Goal: Information Seeking & Learning: Find specific fact

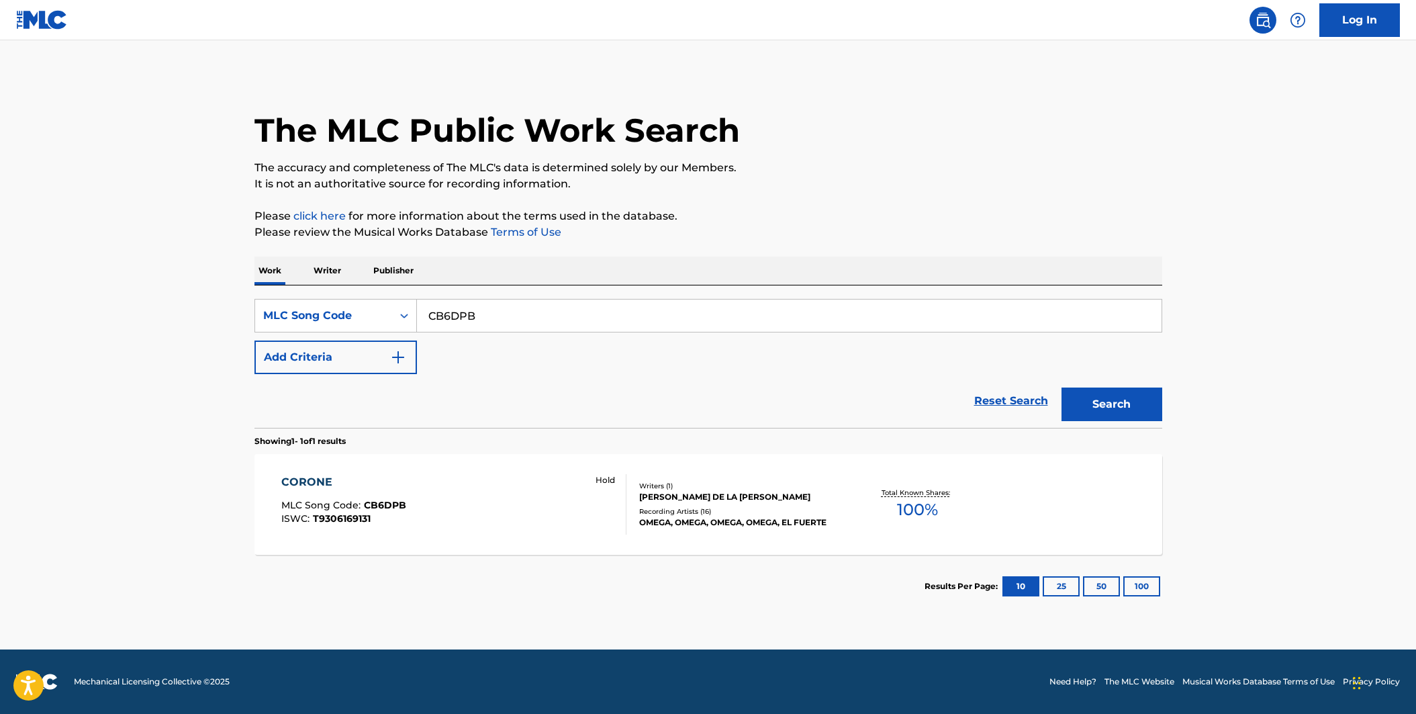
drag, startPoint x: 499, startPoint y: 316, endPoint x: 368, endPoint y: 293, distance: 133.5
click at [368, 293] on div "SearchWithCriteriab3c057c2-9d21-4b0a-9b82-f041cfa677cc MLC Song Code CB6DPB Add…" at bounding box center [708, 356] width 908 height 142
paste input "TA3M26"
type input "TA3M26"
click at [1061, 387] on button "Search" at bounding box center [1111, 404] width 101 height 34
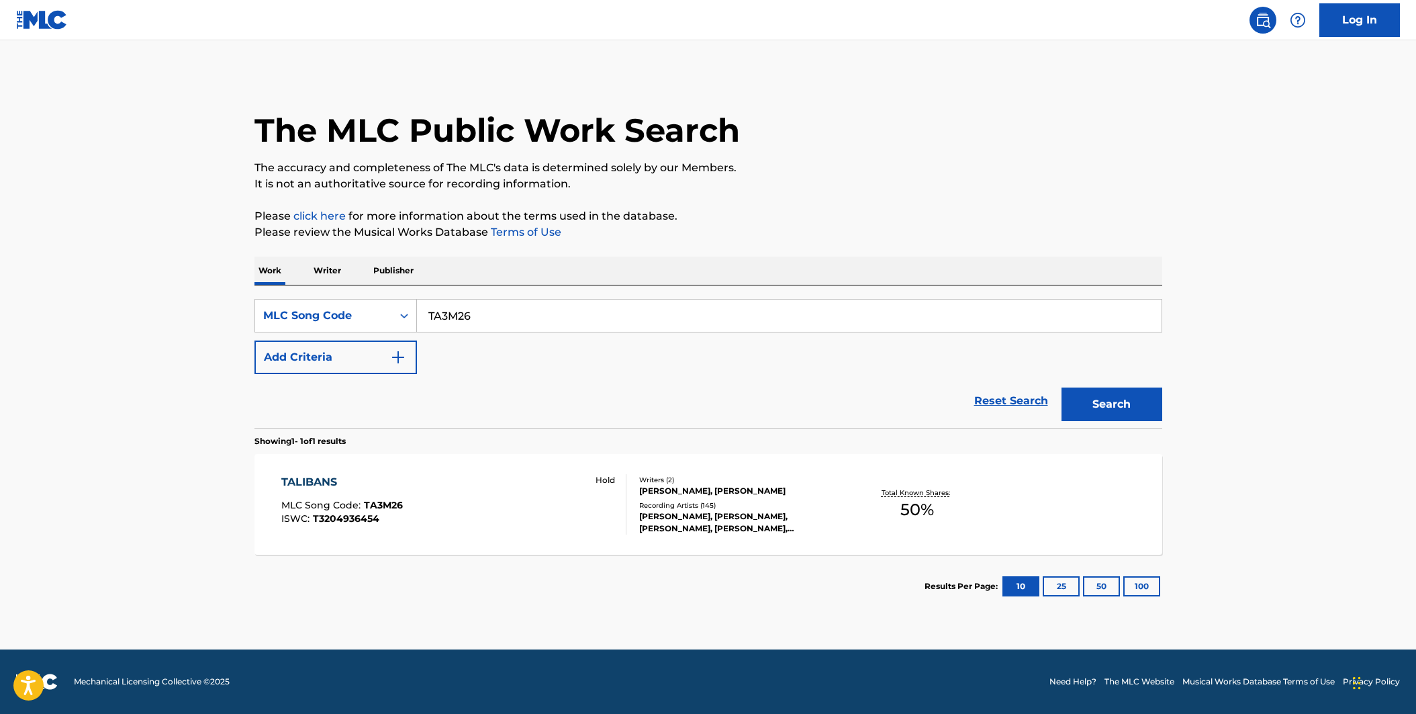
click at [487, 503] on div "TALIBANS MLC Song Code : TA3M26 ISWC : T3204936454 Hold" at bounding box center [453, 504] width 345 height 60
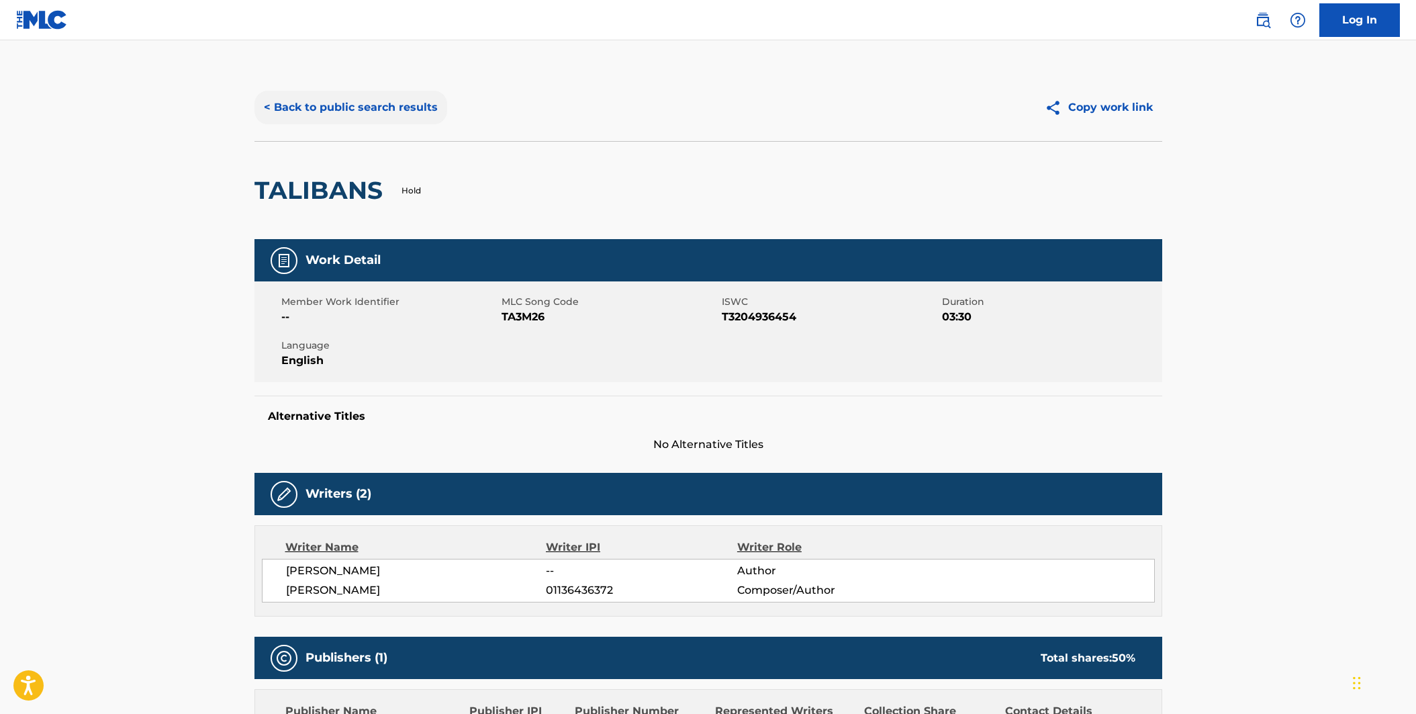
click at [298, 113] on button "< Back to public search results" at bounding box center [350, 108] width 193 height 34
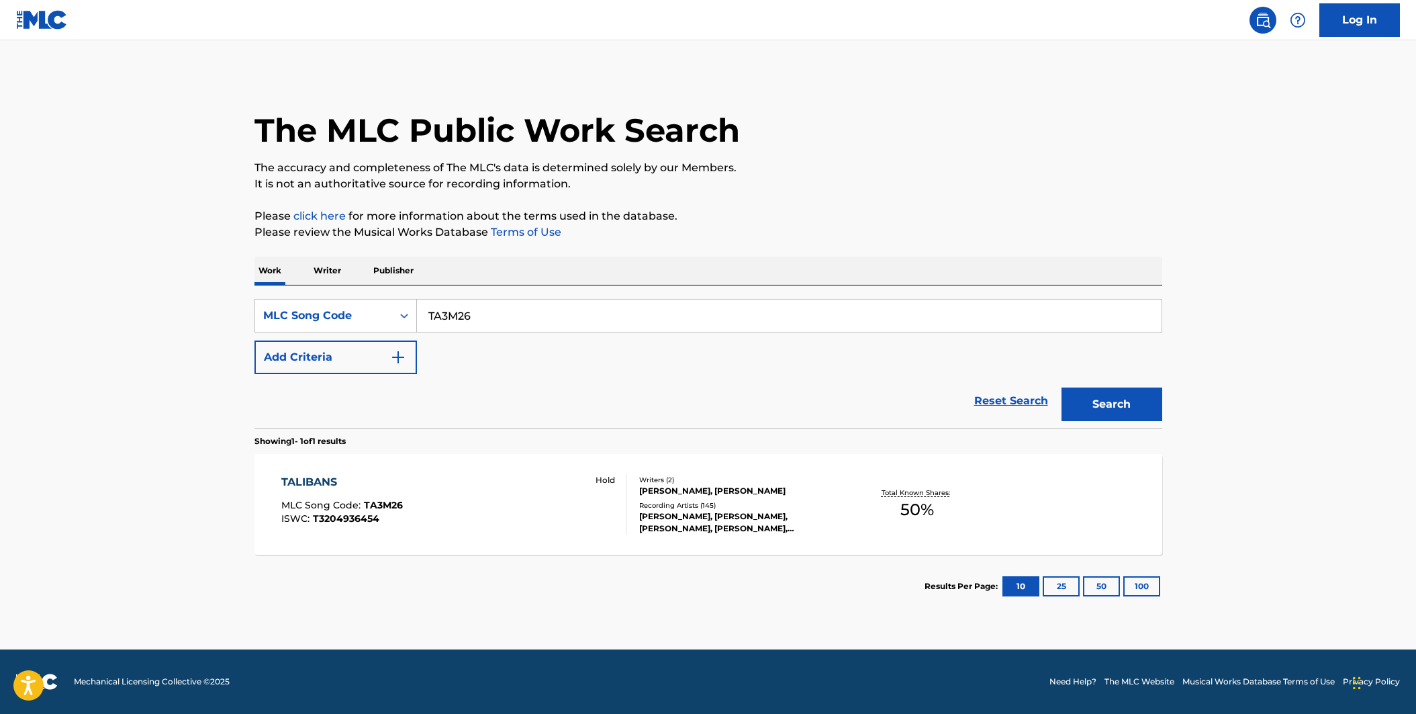
drag, startPoint x: 479, startPoint y: 319, endPoint x: 420, endPoint y: 312, distance: 60.1
click at [420, 312] on input "TA3M26" at bounding box center [789, 315] width 744 height 32
paste input "V55G3"
type input "TV55G3"
click at [1061, 387] on button "Search" at bounding box center [1111, 404] width 101 height 34
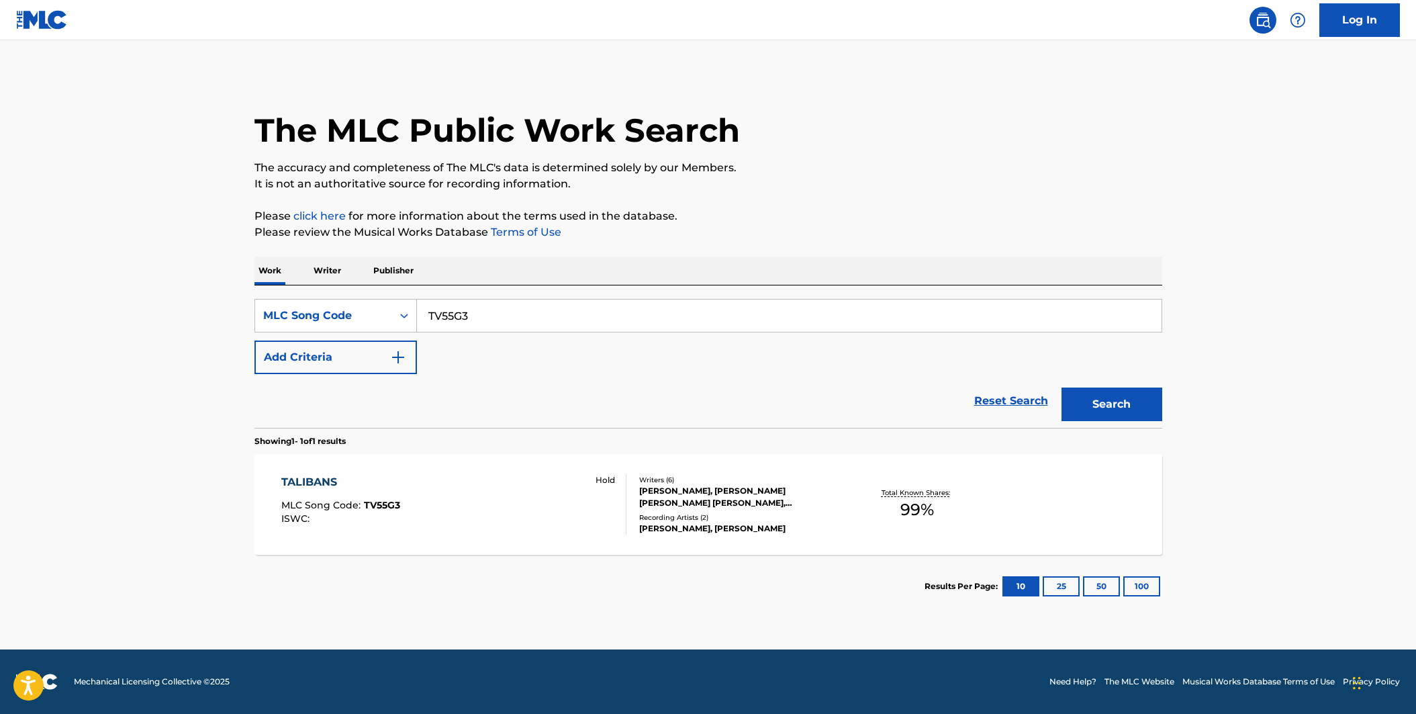
click at [525, 472] on div "TALIBANS MLC Song Code : TV55G3 ISWC : Hold Writers ( 6 ) ENOJO ONUGBA, DYLAN N…" at bounding box center [708, 504] width 908 height 101
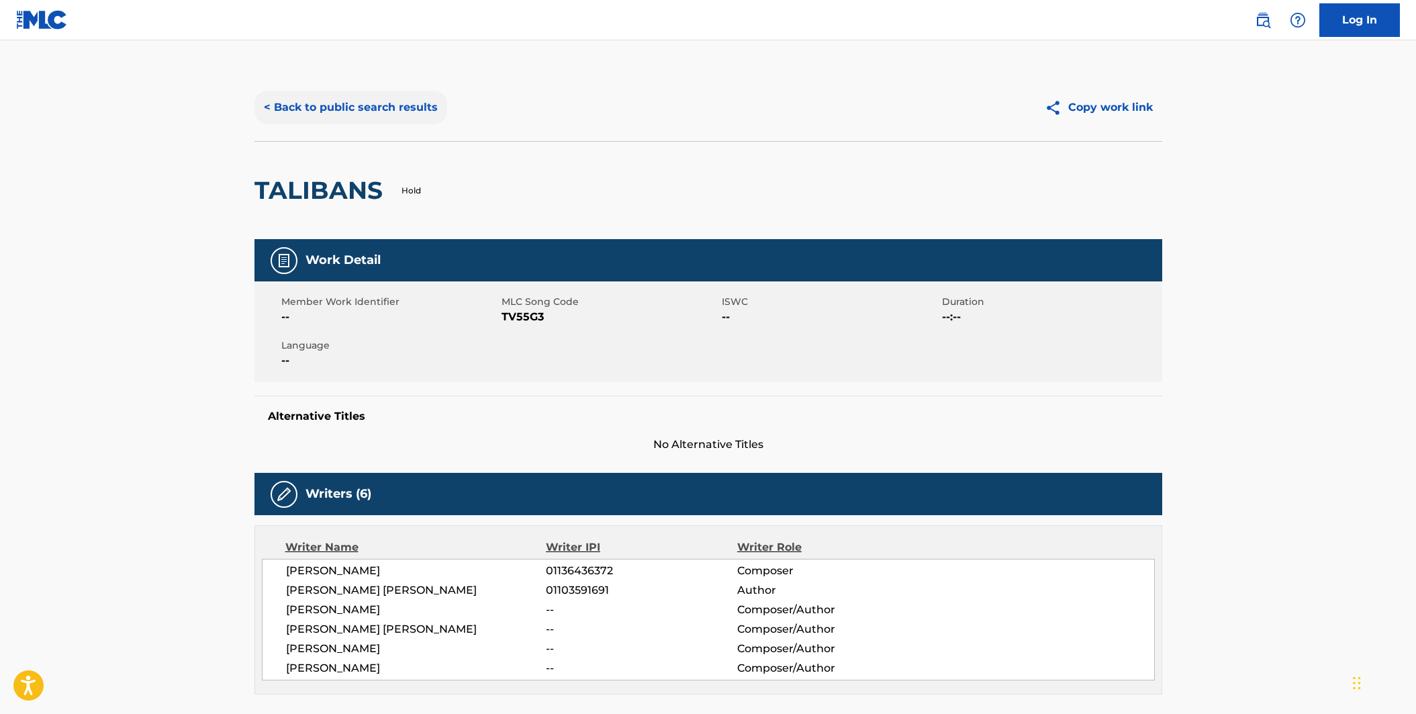
click at [360, 120] on button "< Back to public search results" at bounding box center [350, 108] width 193 height 34
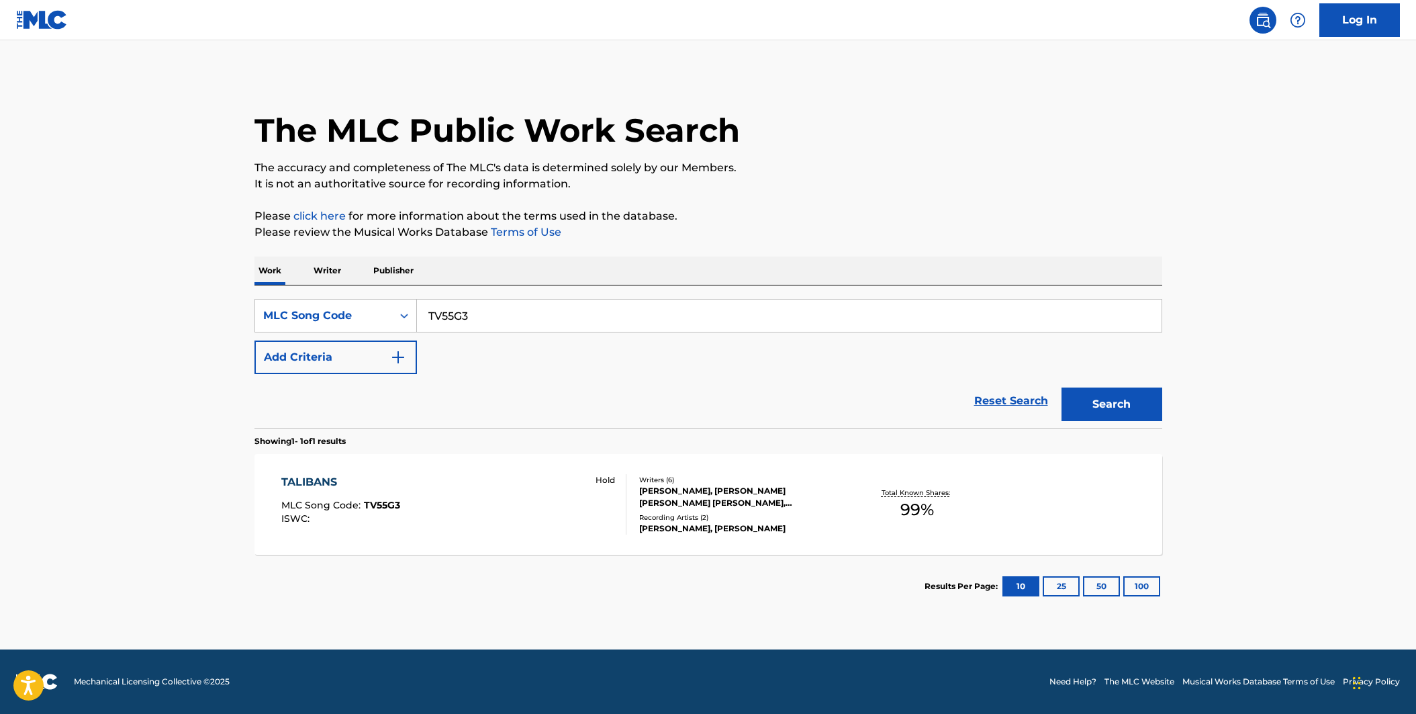
click at [484, 318] on input "TV55G3" at bounding box center [789, 315] width 744 height 32
drag, startPoint x: 421, startPoint y: 311, endPoint x: 409, endPoint y: 312, distance: 12.1
click at [409, 312] on div "SearchWithCriteriab3c057c2-9d21-4b0a-9b82-f041cfa677cc MLC Song Code TV55G3" at bounding box center [708, 316] width 908 height 34
paste input "A4BSJ,"
click at [1061, 387] on button "Search" at bounding box center [1111, 404] width 101 height 34
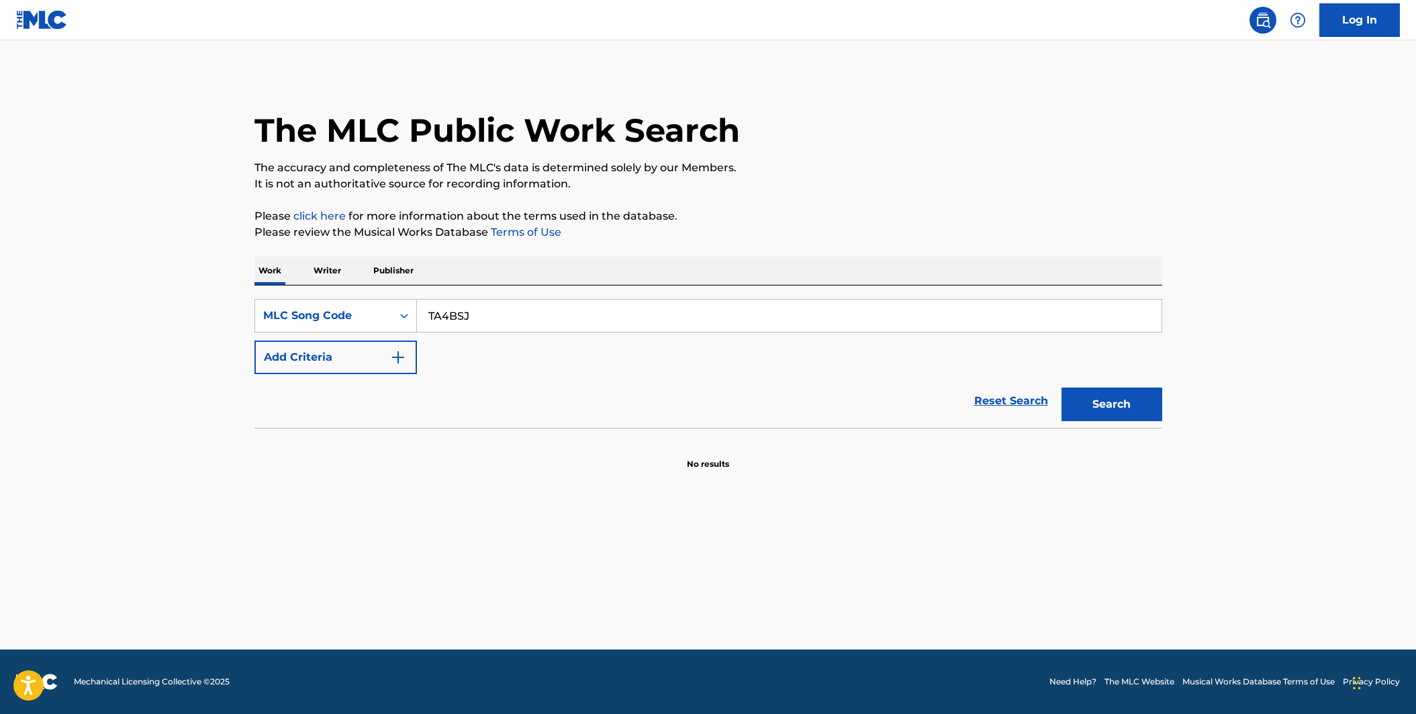
type input "TA4BSJ"
click at [1061, 387] on button "Search" at bounding box center [1111, 404] width 101 height 34
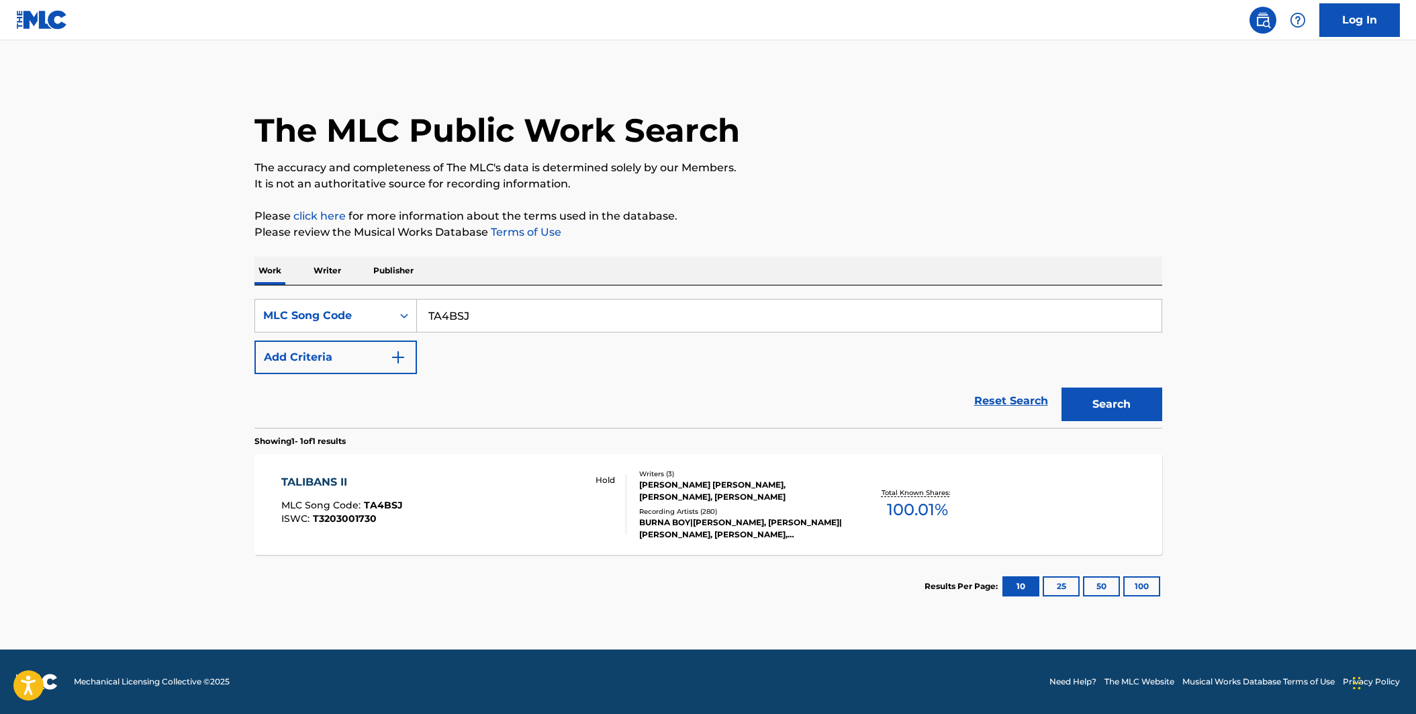
click at [520, 502] on div "TALIBANS II MLC Song Code : TA4BSJ ISWC : T3203001730 Hold" at bounding box center [453, 504] width 345 height 60
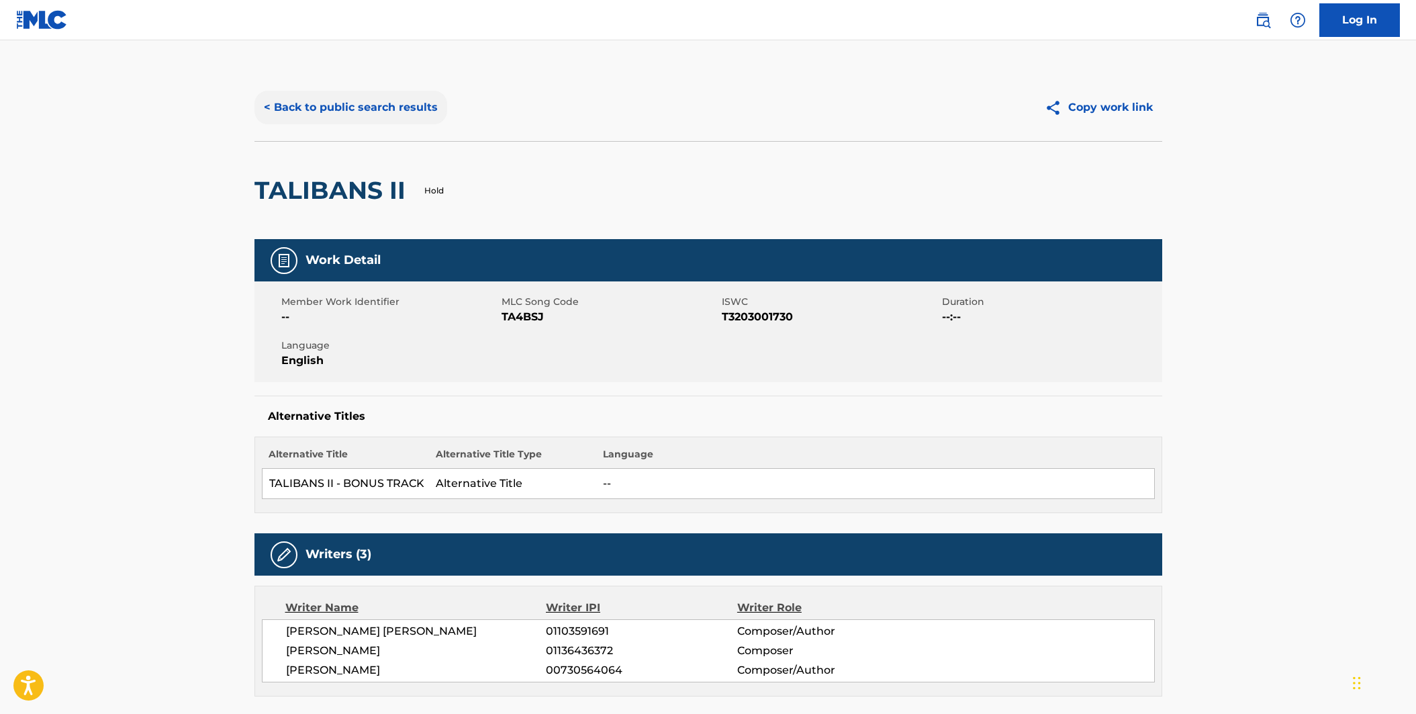
click at [338, 107] on button "< Back to public search results" at bounding box center [350, 108] width 193 height 34
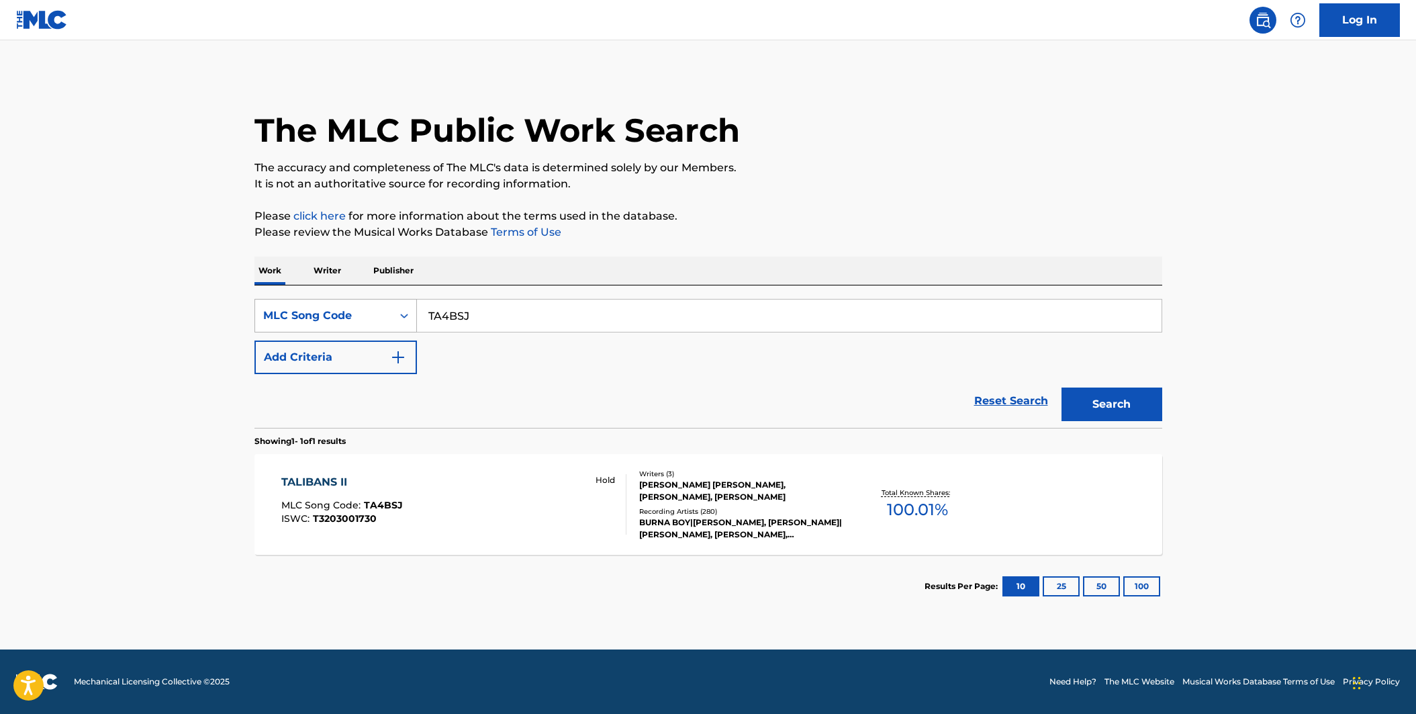
drag, startPoint x: 495, startPoint y: 311, endPoint x: 379, endPoint y: 301, distance: 116.6
click at [379, 301] on div "SearchWithCriteriab3c057c2-9d21-4b0a-9b82-f041cfa677cc MLC Song Code TA4BSJ" at bounding box center [708, 316] width 908 height 34
paste input "V55H3"
type input "TV55H3"
click at [1061, 387] on button "Search" at bounding box center [1111, 404] width 101 height 34
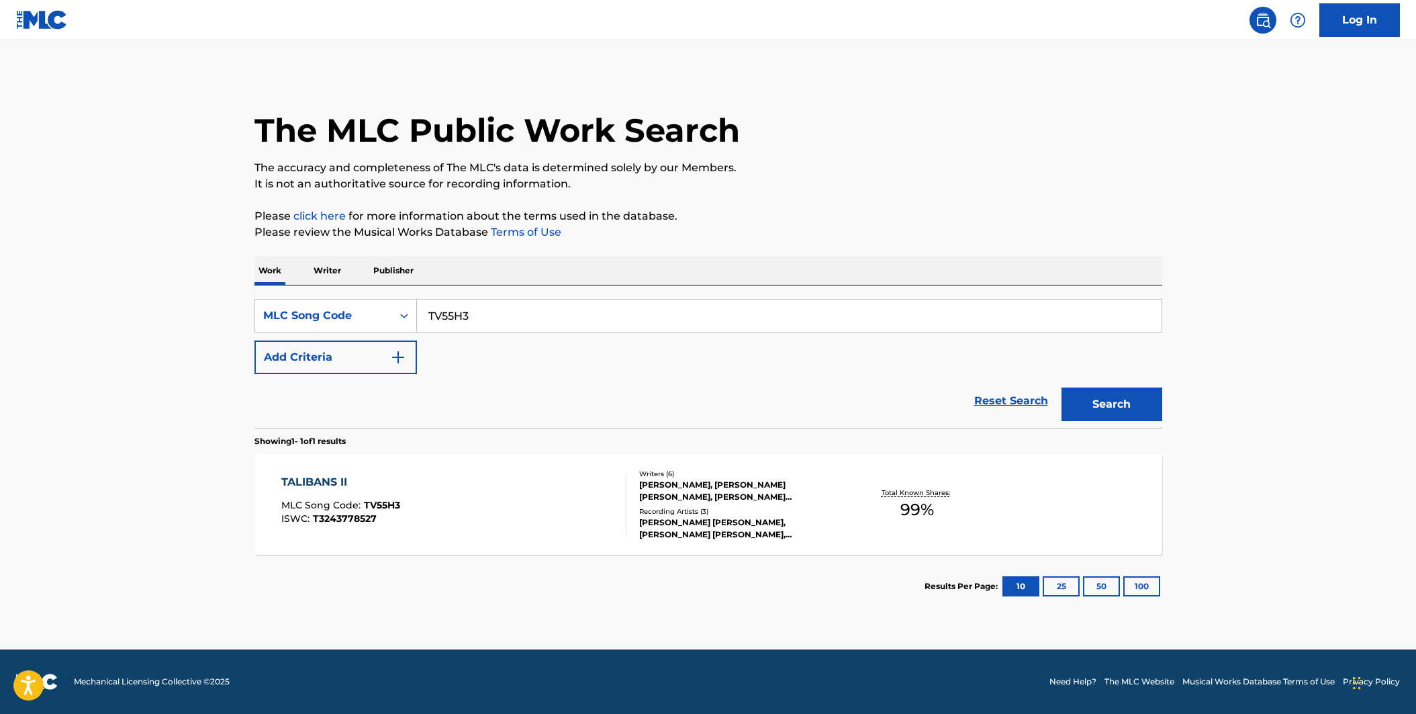
click at [480, 483] on div "TALIBANS II MLC Song Code : TV55H3 ISWC : T3243778527" at bounding box center [453, 504] width 345 height 60
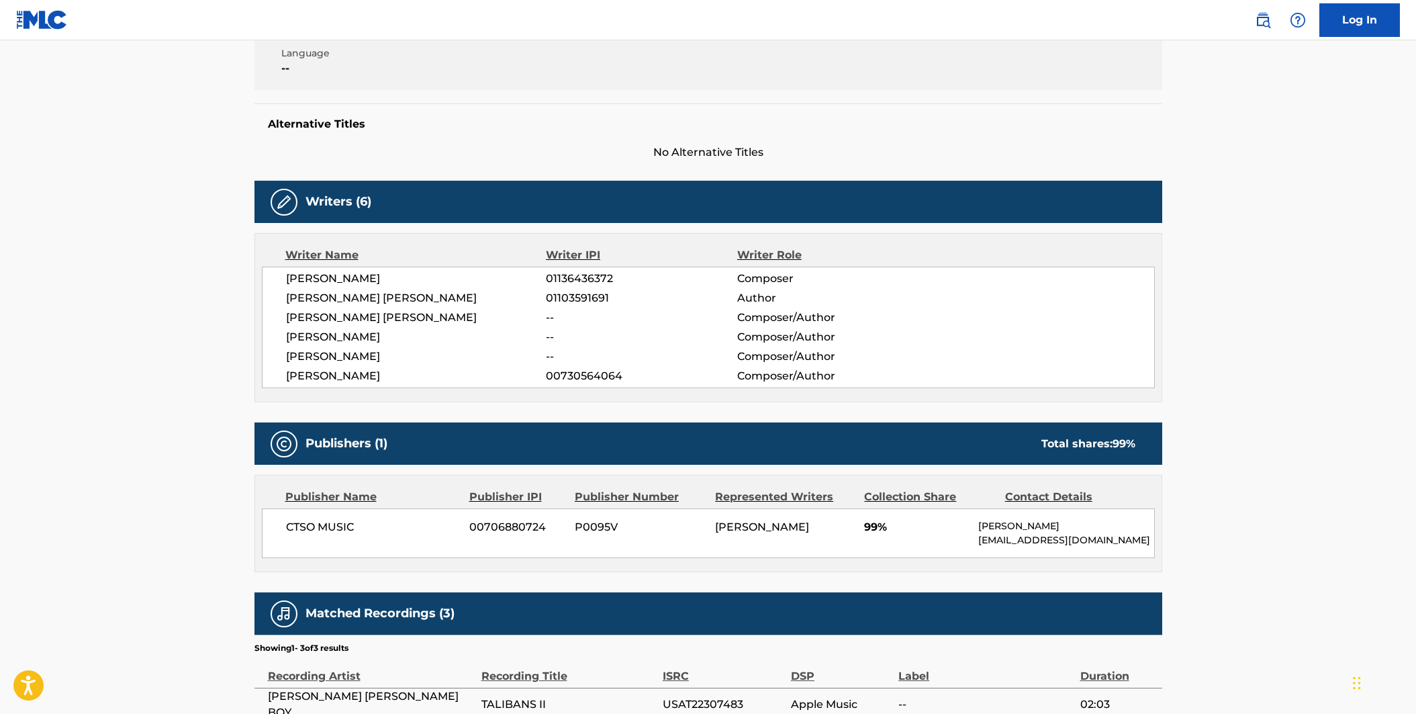
scroll to position [268, 0]
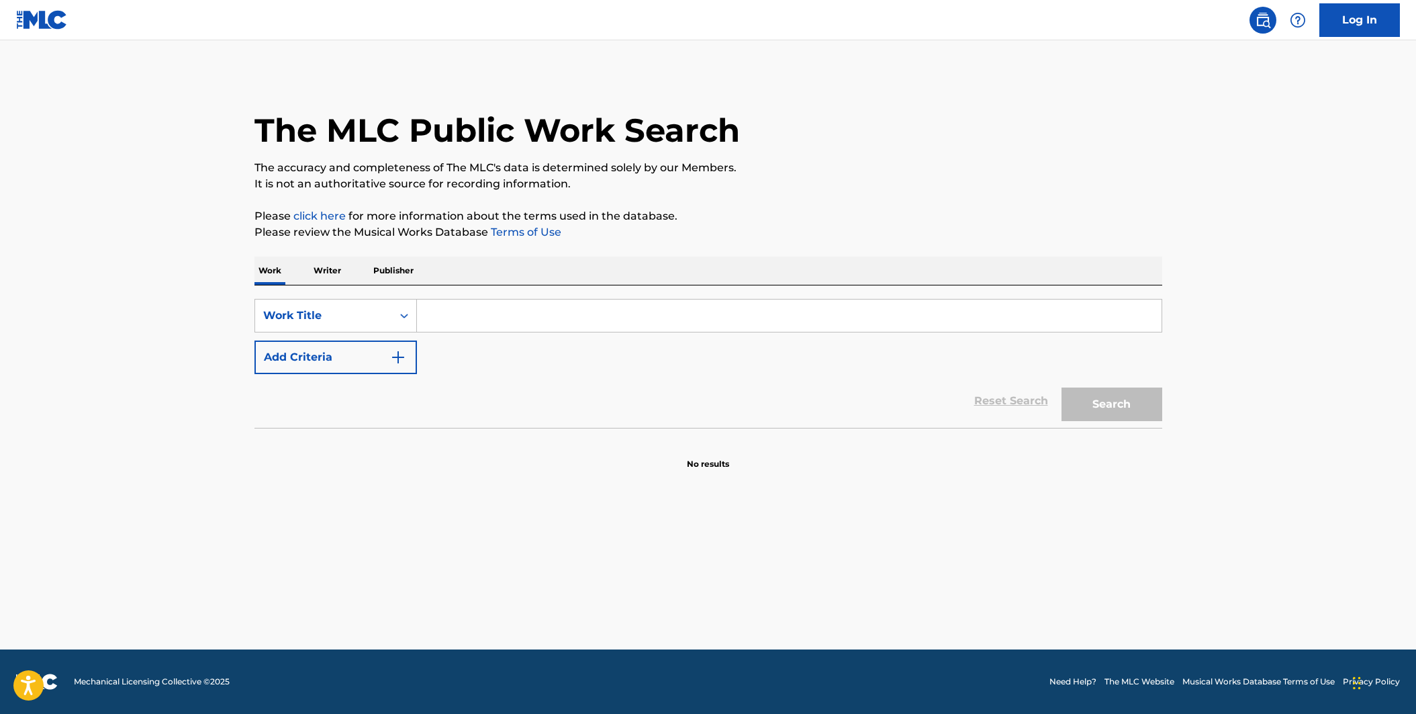
click at [405, 275] on p "Publisher" at bounding box center [393, 270] width 48 height 28
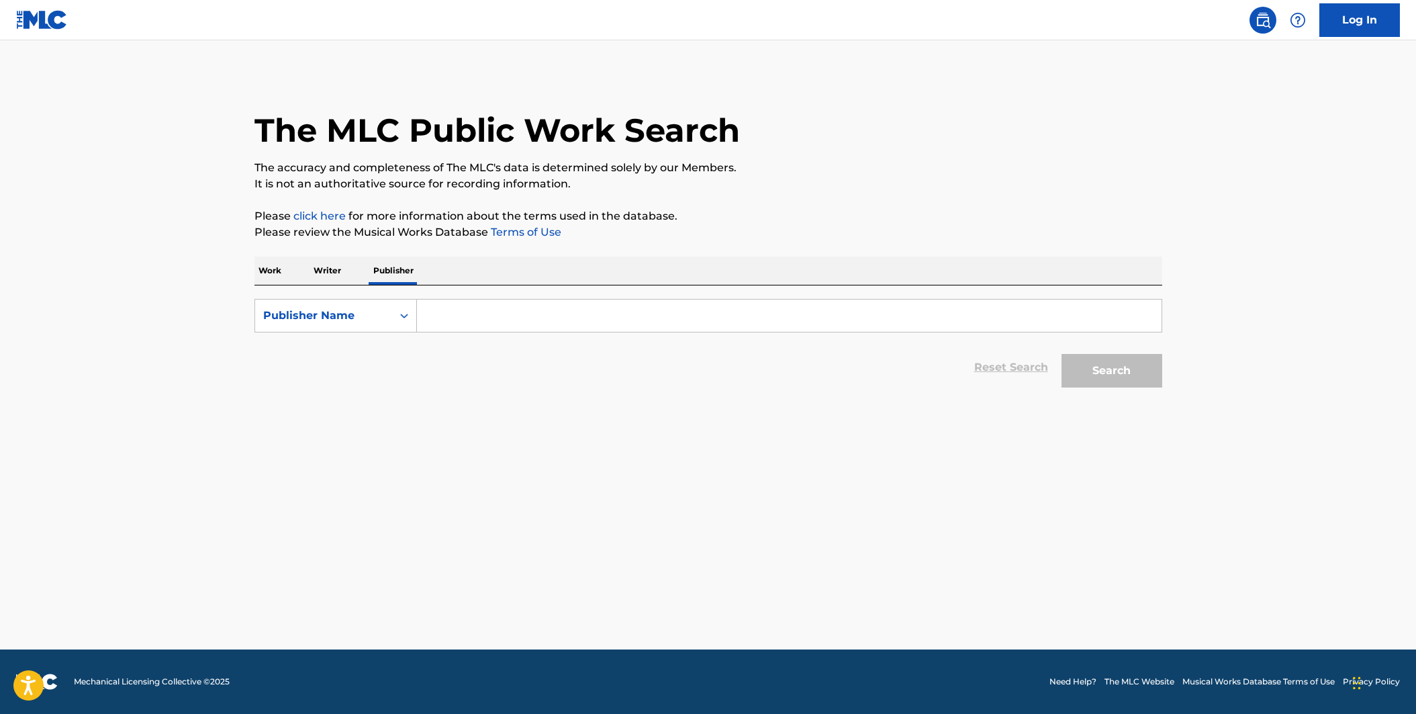
click at [436, 324] on input "Search Form" at bounding box center [789, 315] width 744 height 32
click at [1061, 354] on button "Search" at bounding box center [1111, 371] width 101 height 34
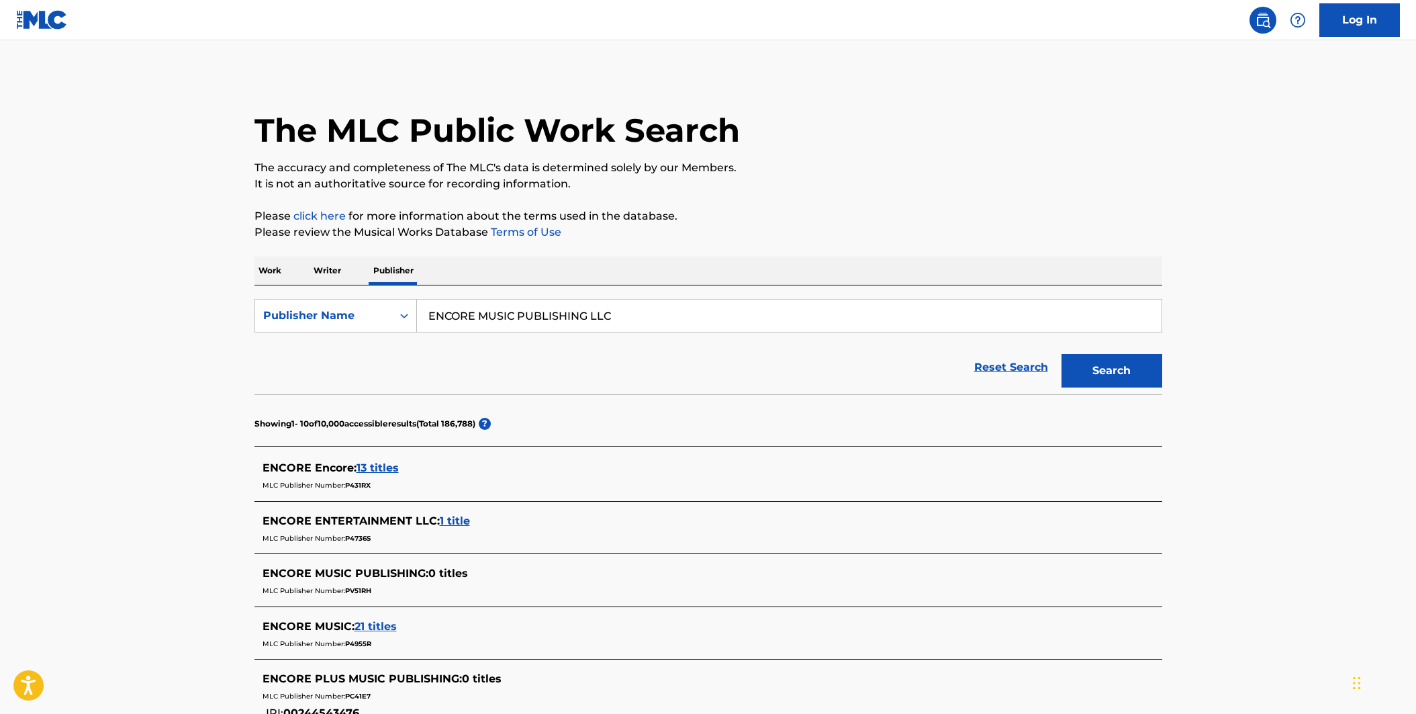
click at [647, 303] on input "ENCORE MUSIC PUBLISHING LLC" at bounding box center [789, 315] width 744 height 32
click at [642, 309] on input "ENCORE MUSIC PUBLISHING LLC" at bounding box center [789, 315] width 744 height 32
type input "ENCORE MUSIC PUBLISHING"
click at [1061, 354] on button "Search" at bounding box center [1111, 371] width 101 height 34
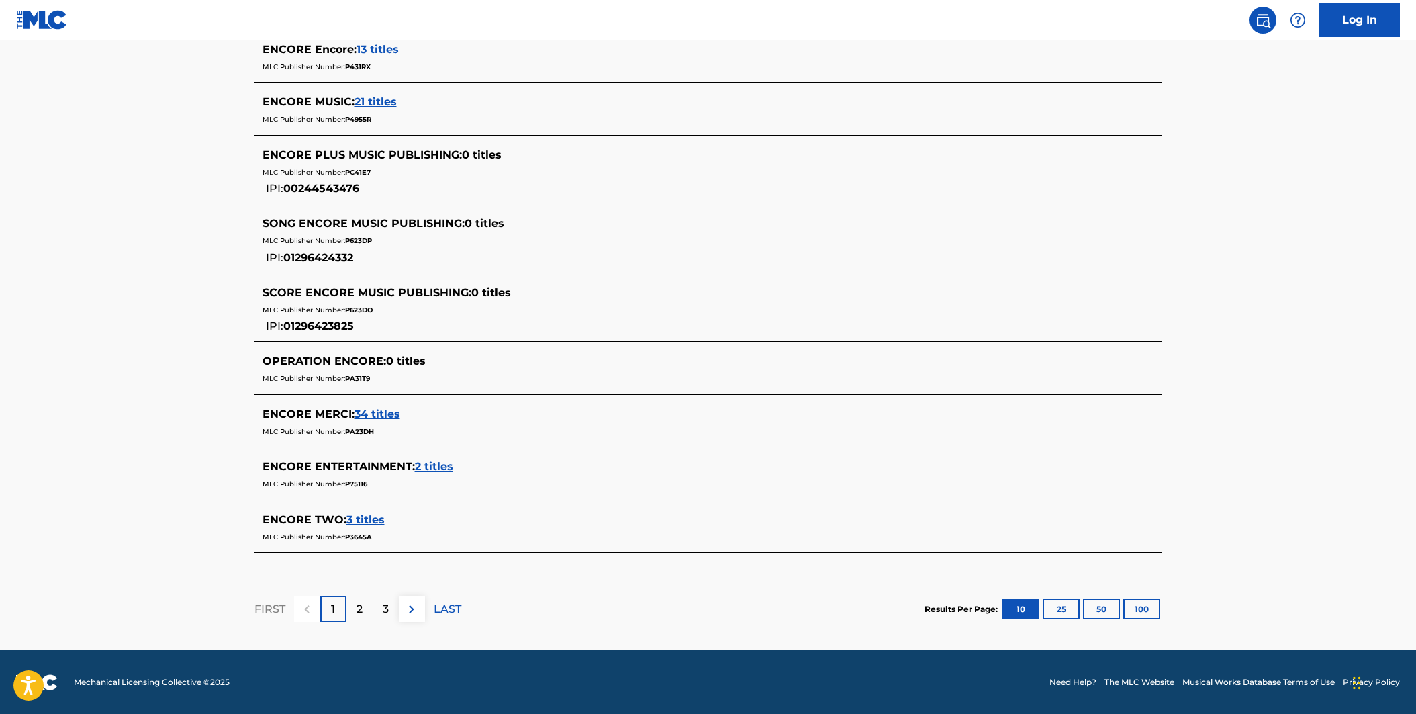
scroll to position [475, 0]
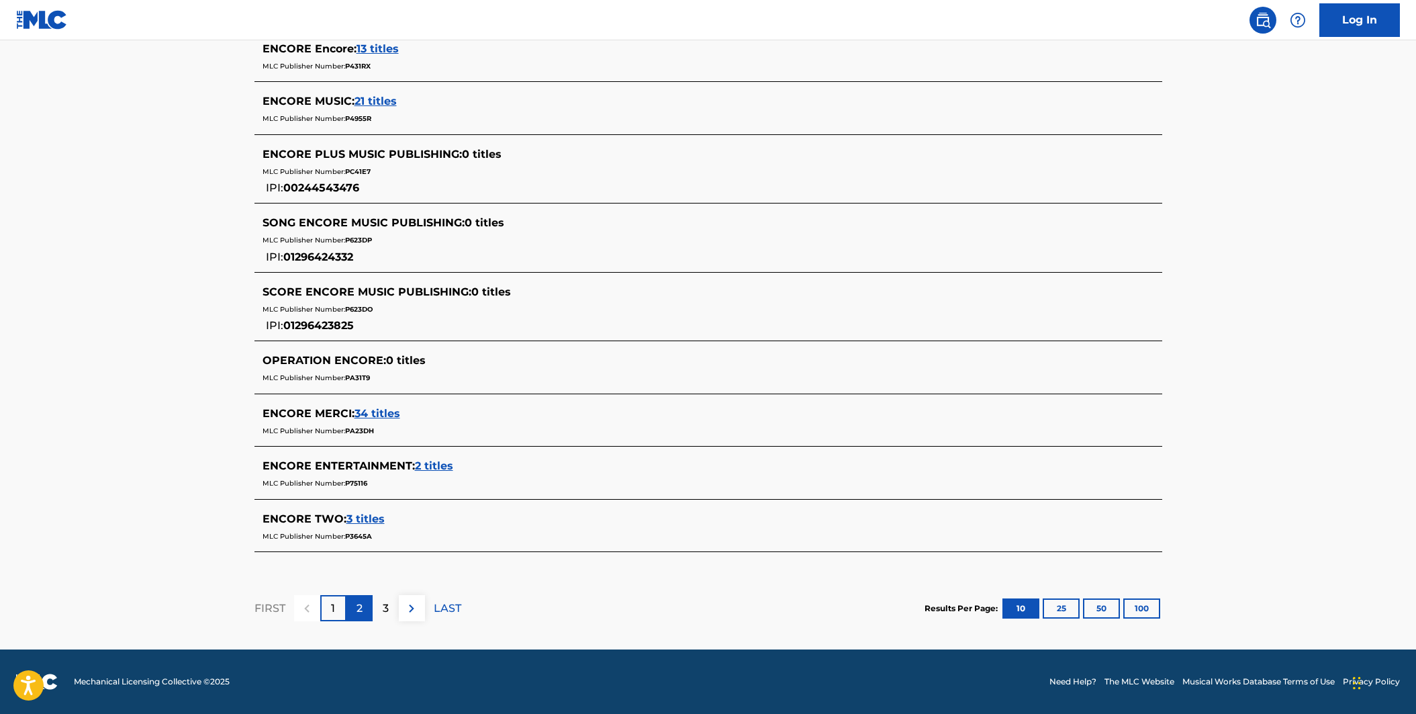
click at [369, 608] on div "2" at bounding box center [359, 608] width 26 height 26
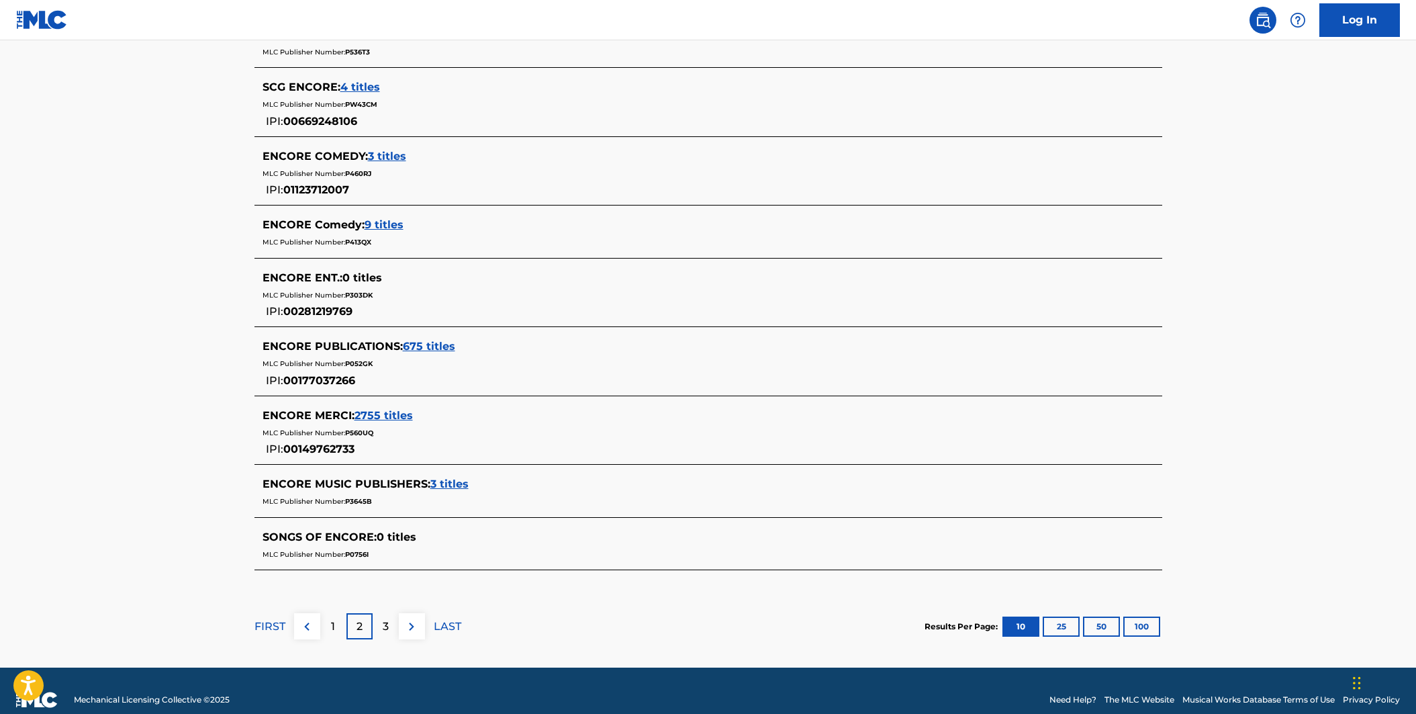
scroll to position [507, 0]
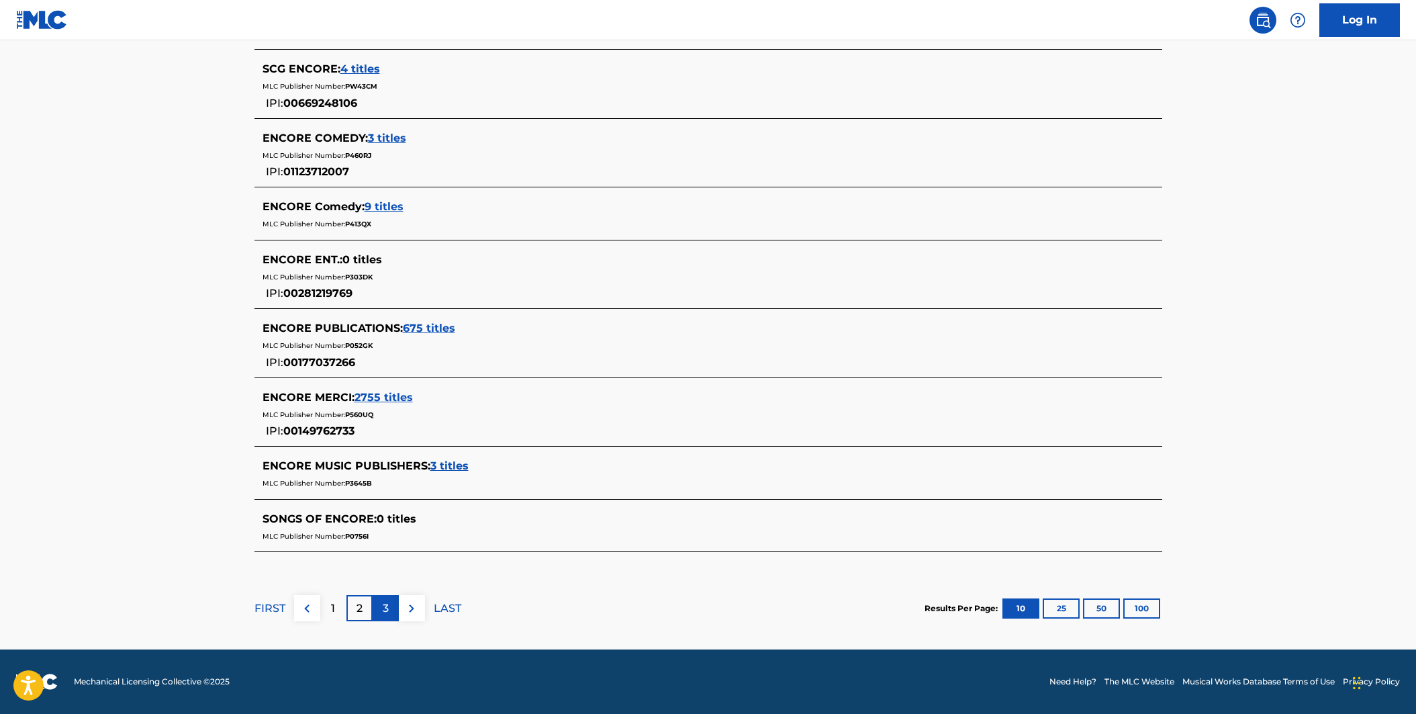
click at [376, 613] on div "3" at bounding box center [386, 608] width 26 height 26
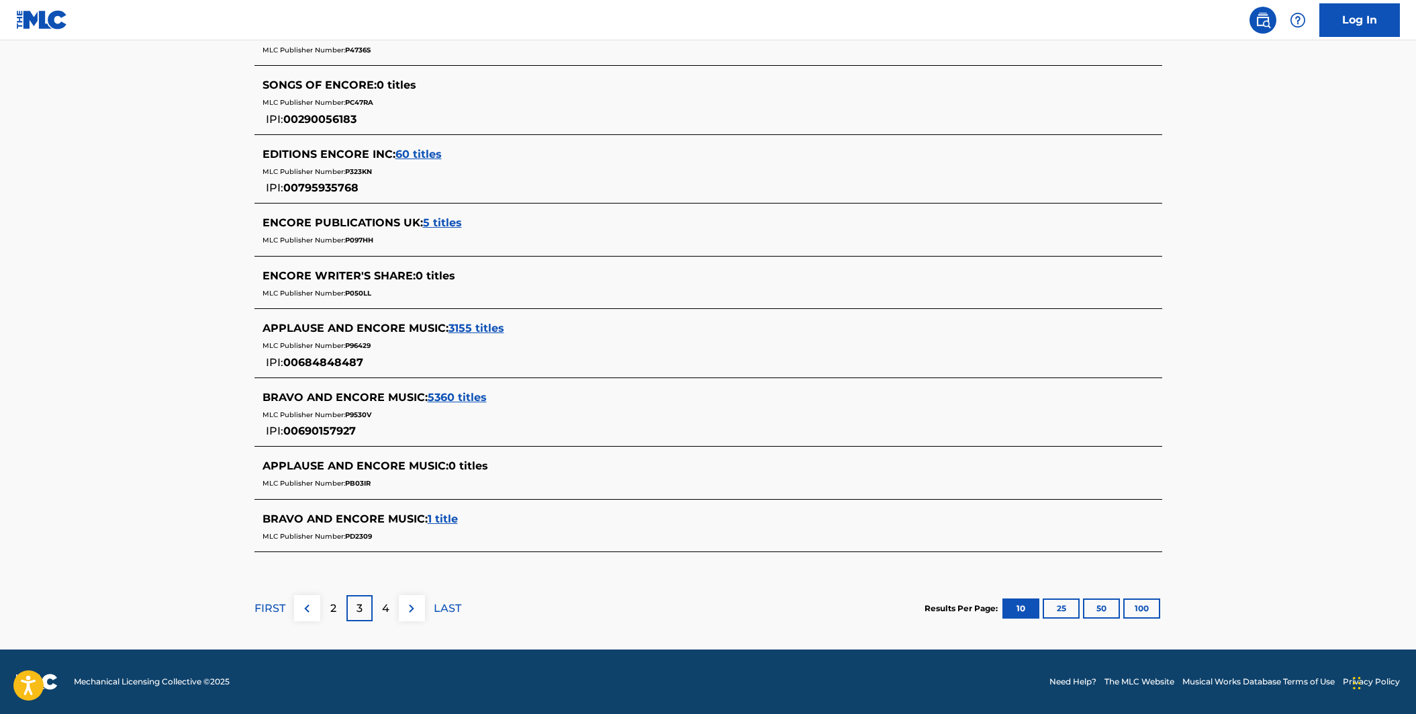
scroll to position [491, 0]
click at [388, 612] on p "4" at bounding box center [385, 608] width 7 height 16
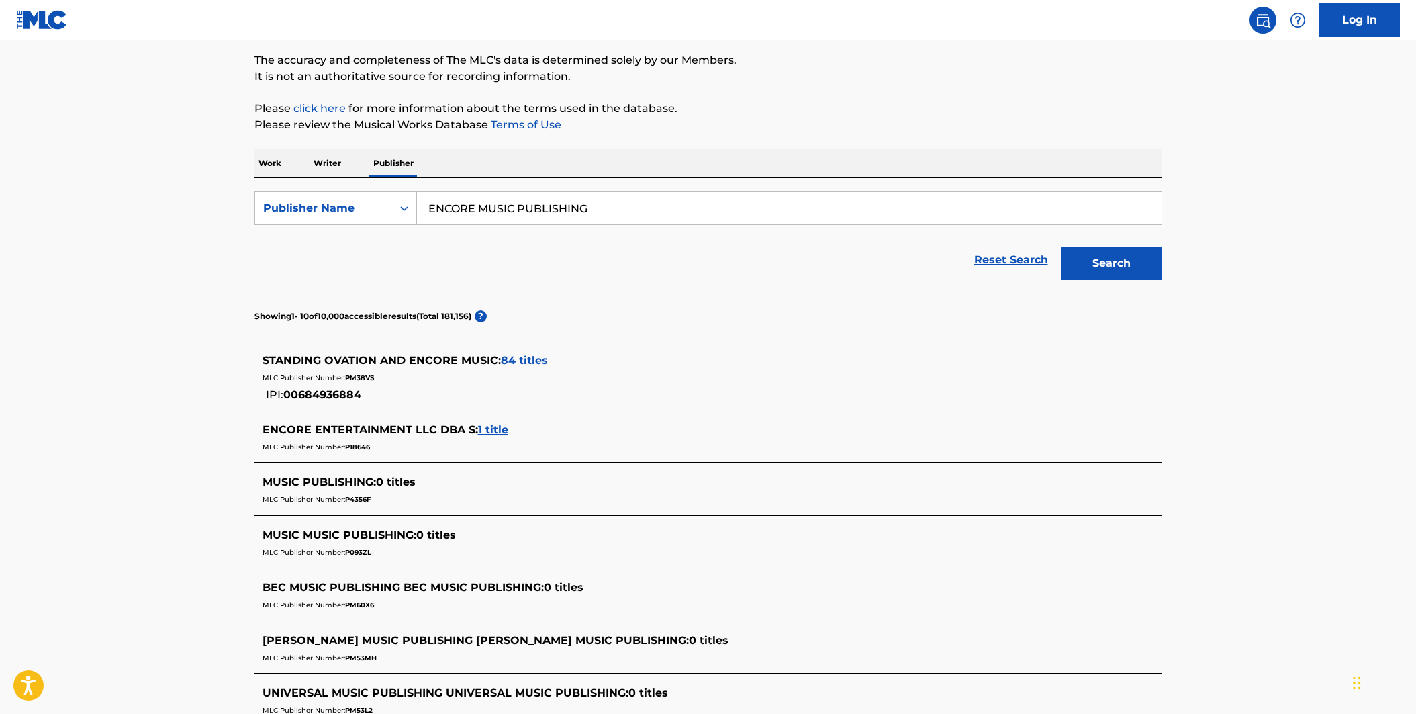
scroll to position [0, 0]
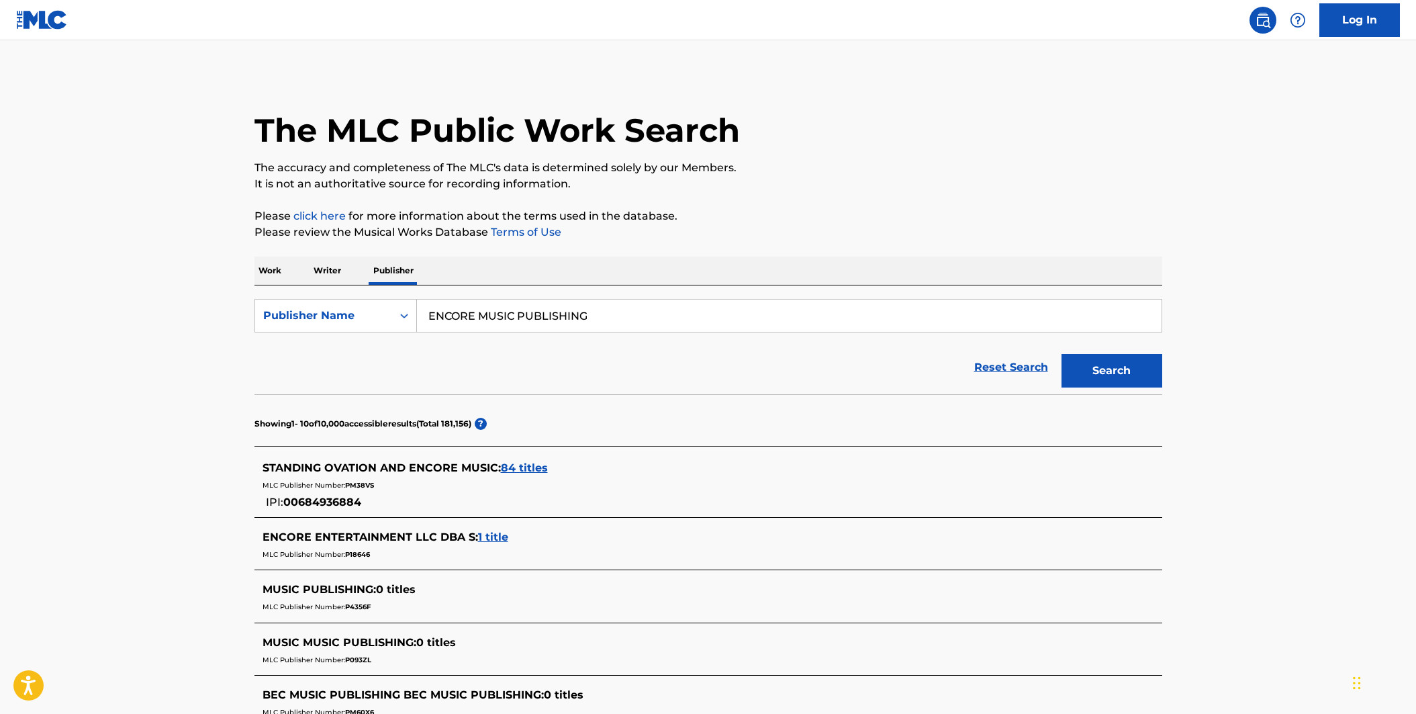
drag, startPoint x: 604, startPoint y: 318, endPoint x: 400, endPoint y: 295, distance: 205.4
click at [400, 295] on div "SearchWithCriteria169df627-1dfc-43fc-8a96-9d32a49ff9c1 Publisher Name ENCORE MU…" at bounding box center [708, 339] width 908 height 109
type input "[PERSON_NAME] s cabin publishing"
click at [1061, 354] on button "Search" at bounding box center [1111, 371] width 101 height 34
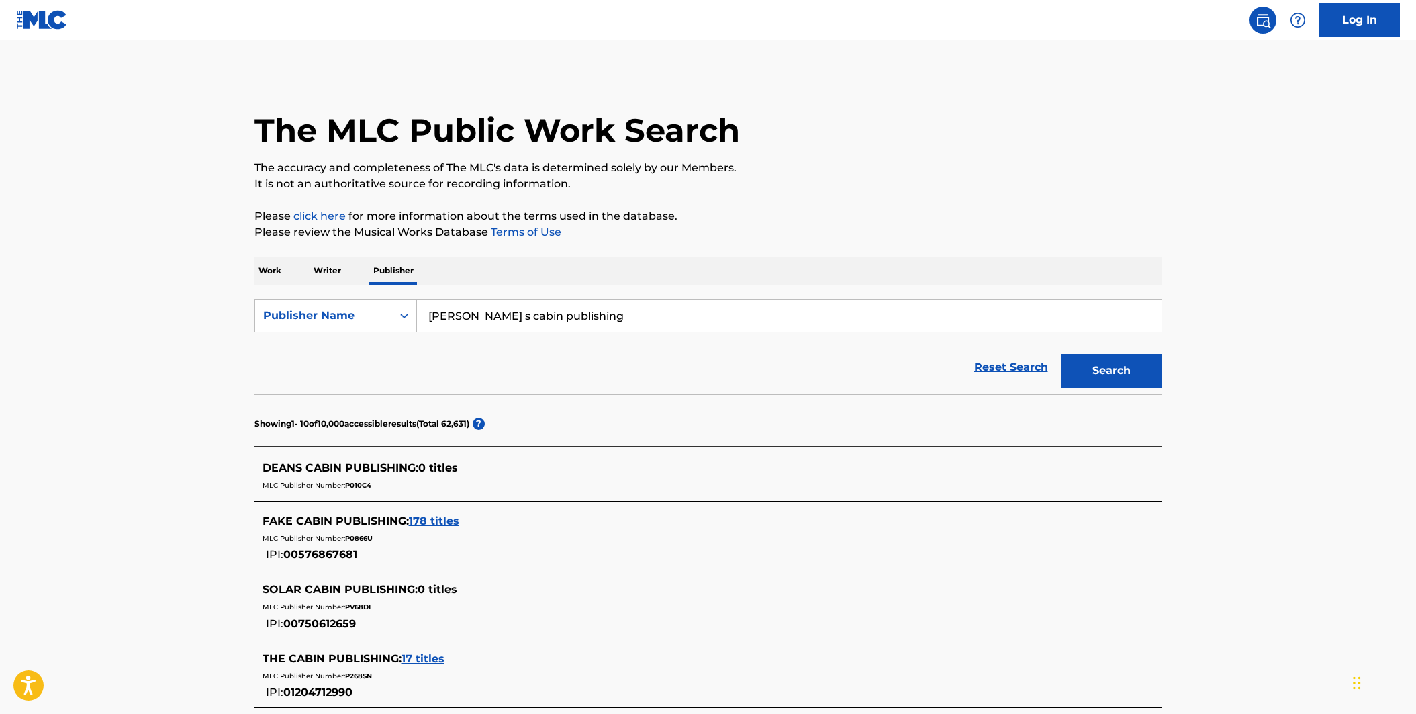
click at [275, 272] on p "Work" at bounding box center [269, 270] width 31 height 28
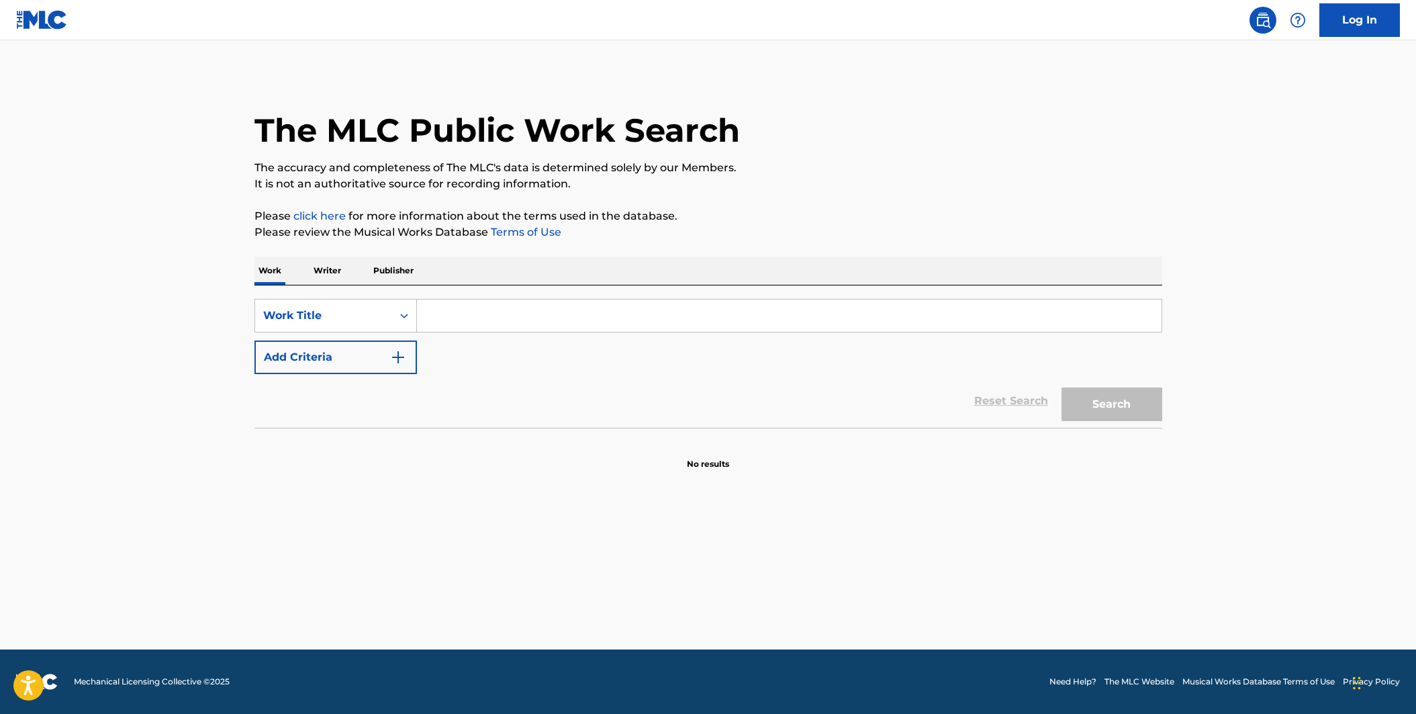
click at [447, 318] on input "Search Form" at bounding box center [789, 315] width 744 height 32
type input "ALL I WANNA BE IS YOURS"
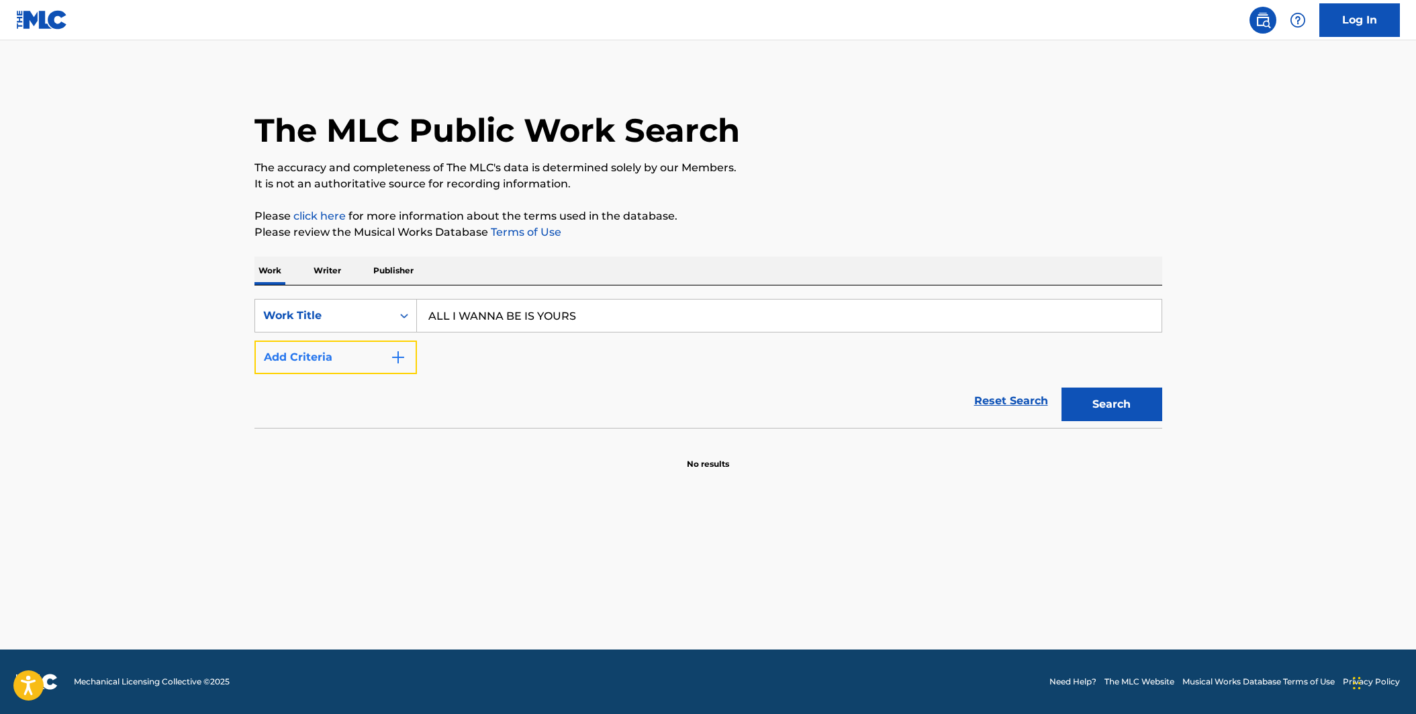
click at [408, 354] on button "Add Criteria" at bounding box center [335, 357] width 162 height 34
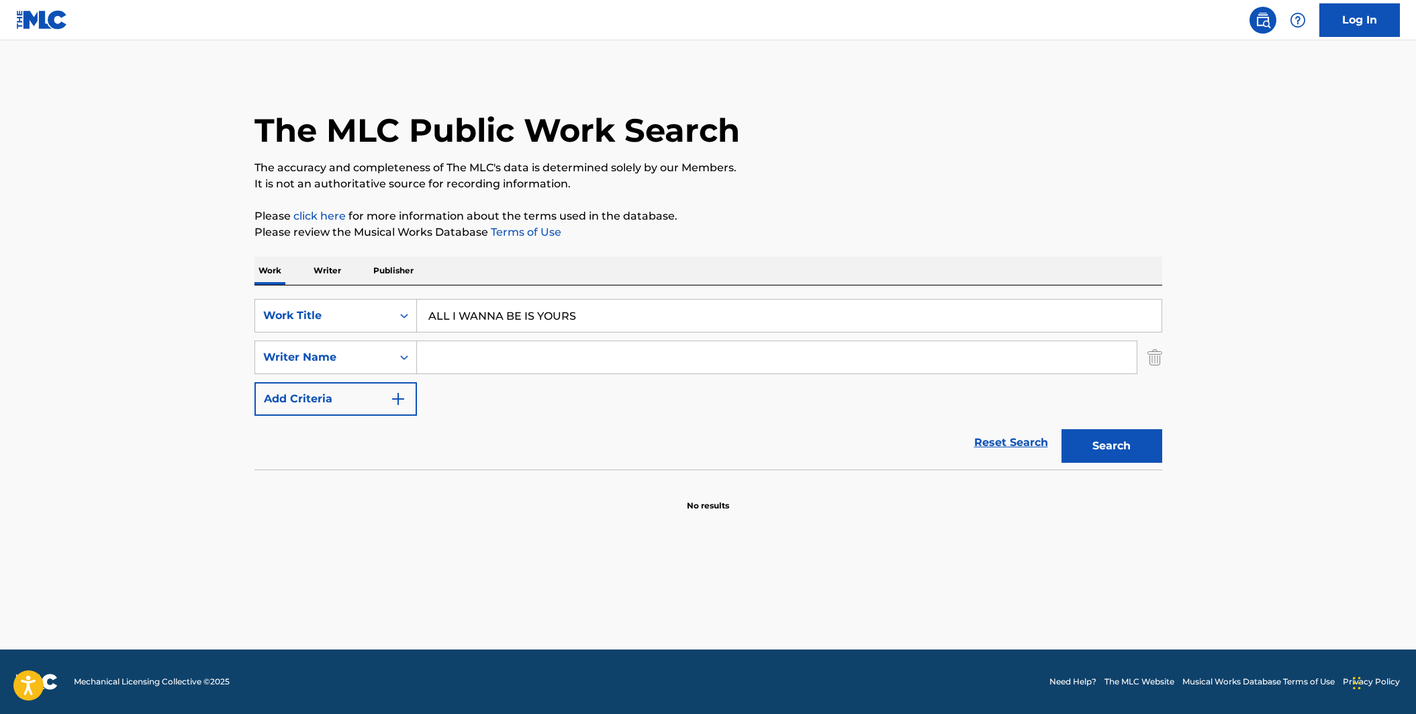
click at [467, 362] on input "Search Form" at bounding box center [777, 357] width 720 height 32
type input "[PERSON_NAME]"
click at [1061, 429] on button "Search" at bounding box center [1111, 446] width 101 height 34
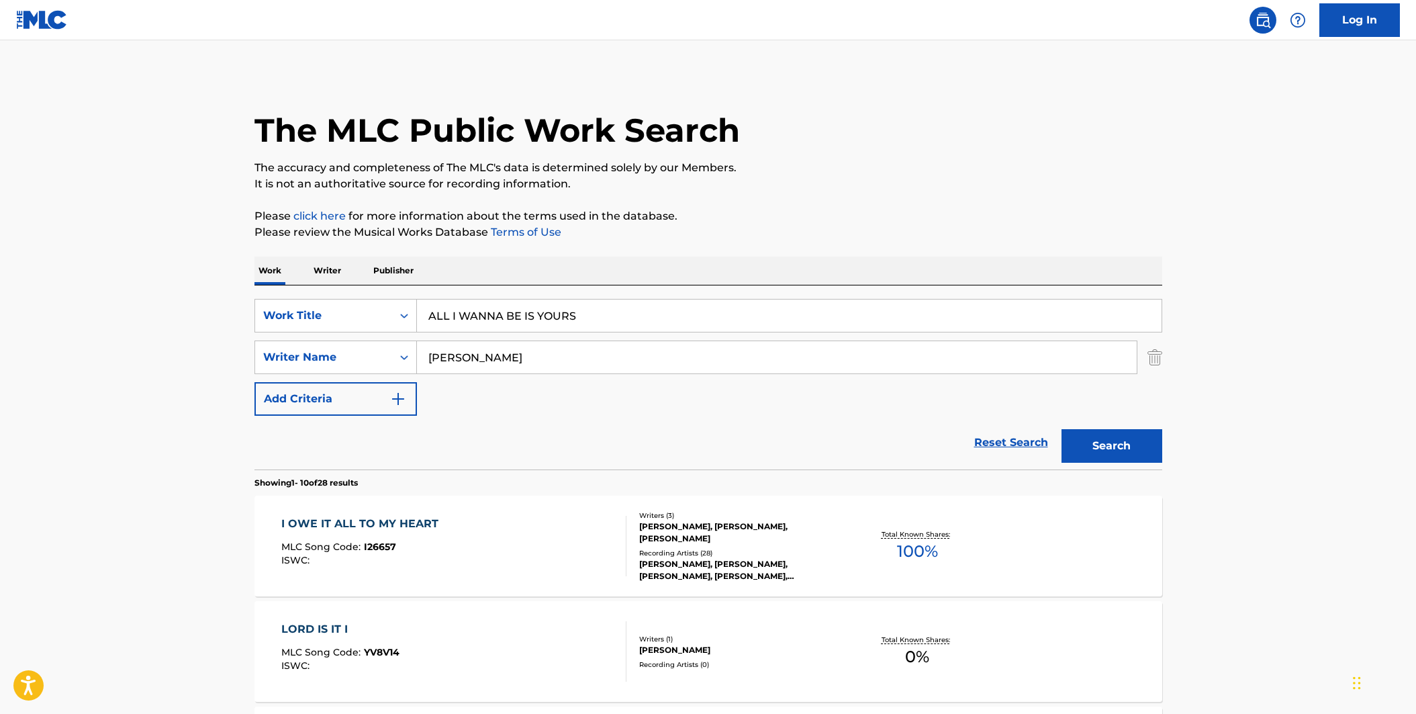
click at [587, 531] on div "I OWE IT ALL TO MY HEART MLC Song Code : I26657 ISWC :" at bounding box center [453, 546] width 345 height 60
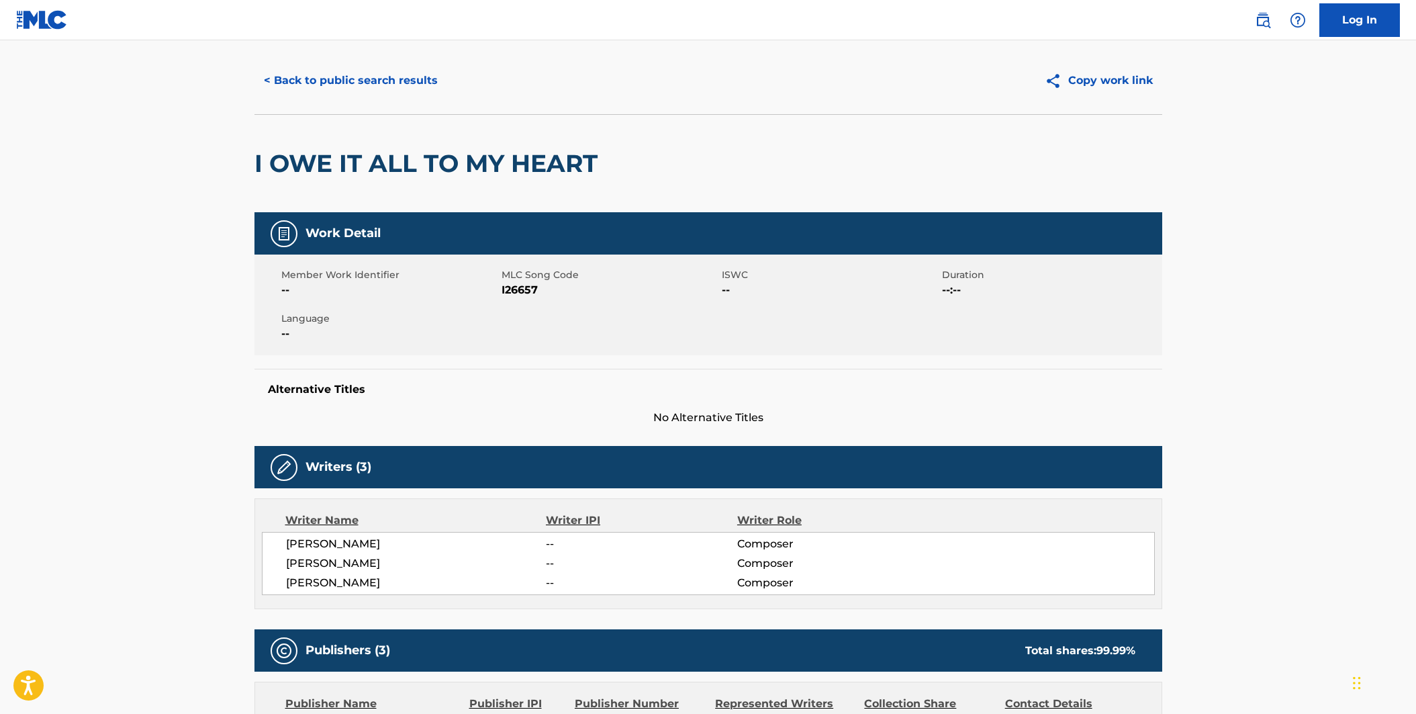
scroll to position [61, 0]
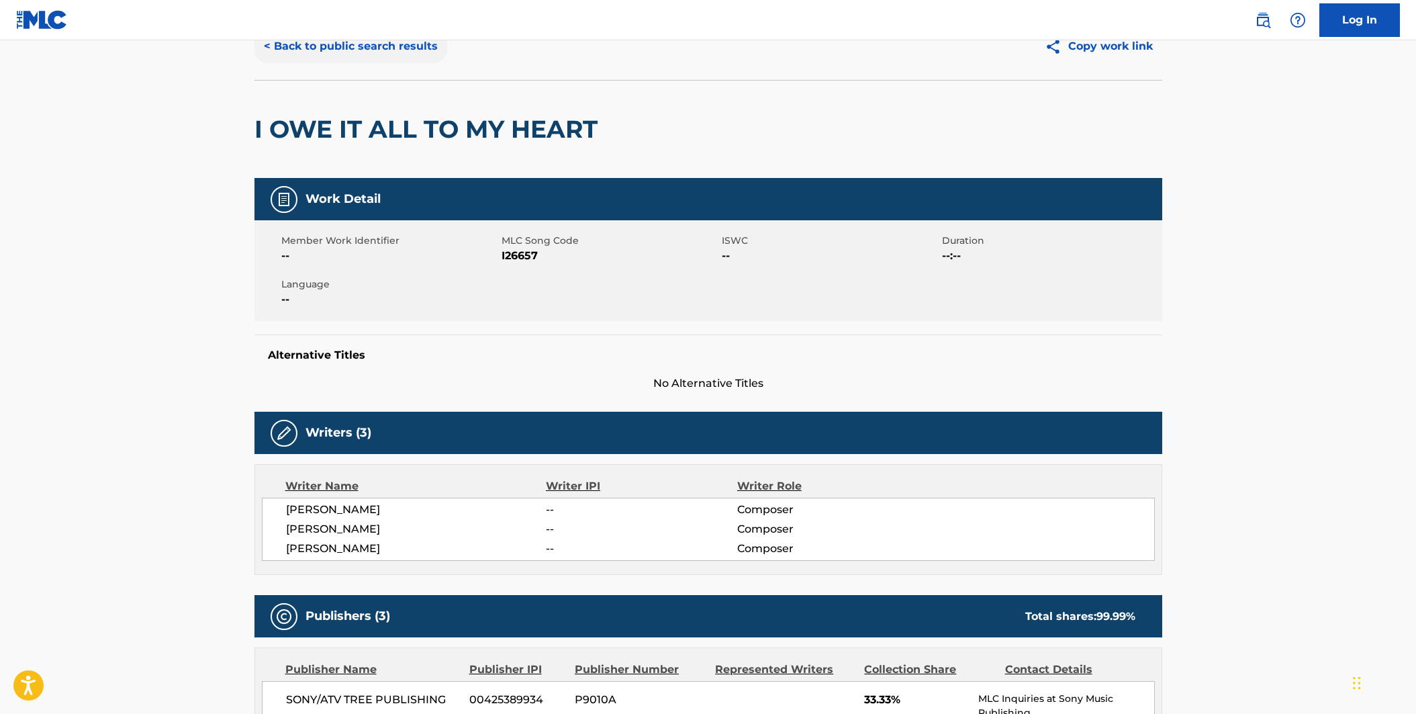
click at [342, 56] on button "< Back to public search results" at bounding box center [350, 47] width 193 height 34
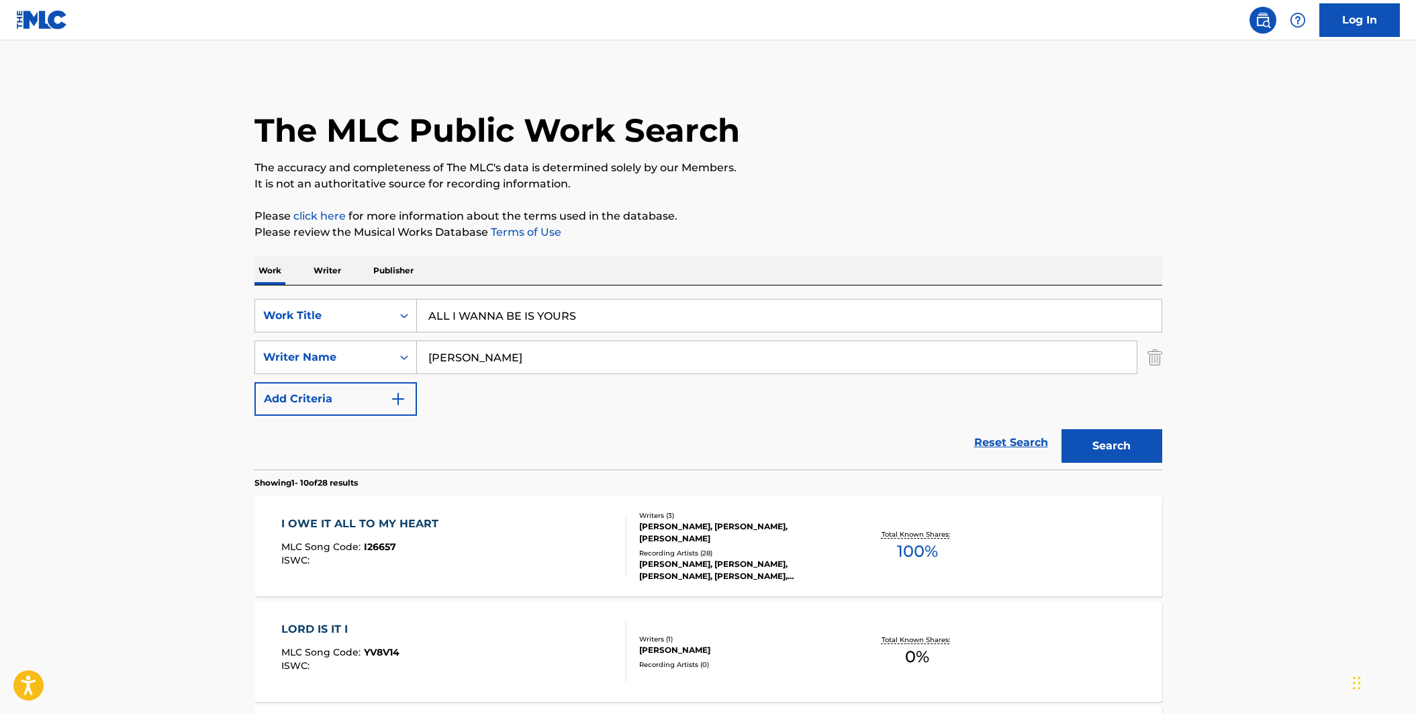
click at [336, 274] on p "Writer" at bounding box center [327, 270] width 36 height 28
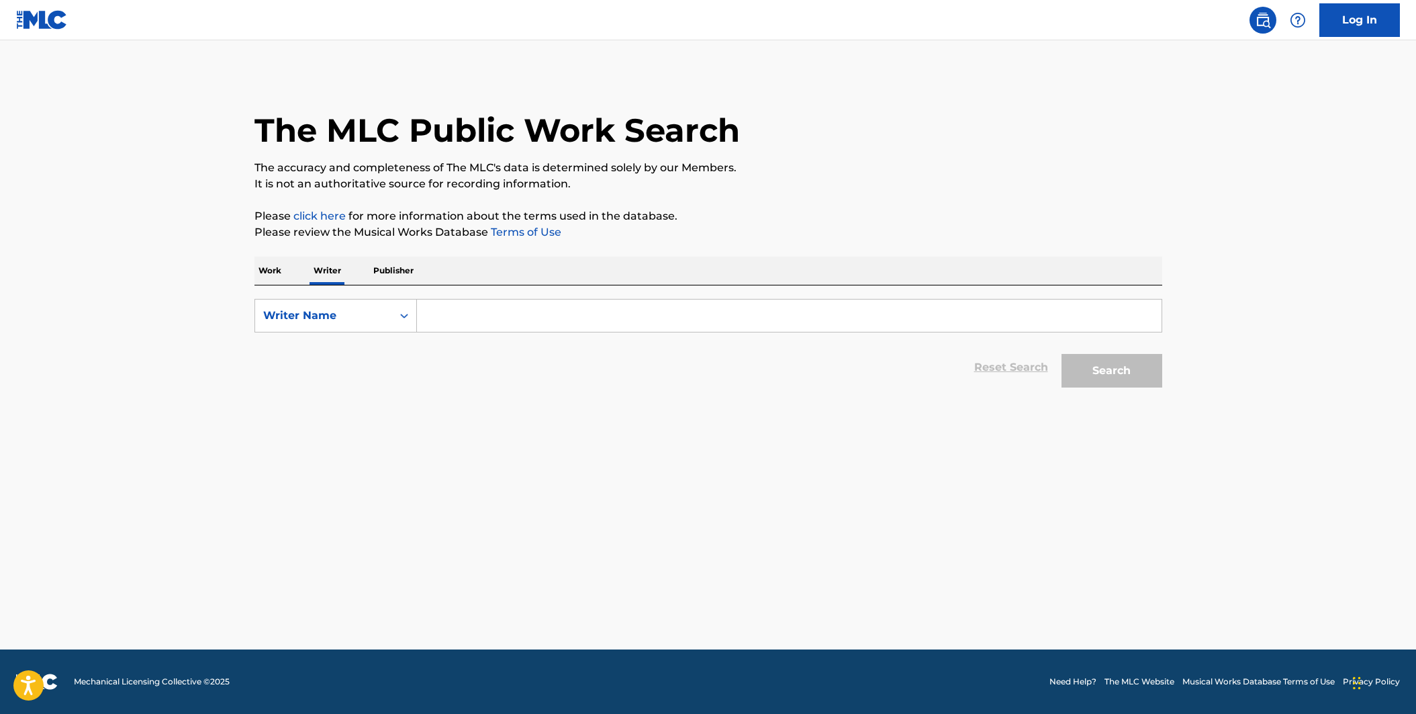
click at [475, 312] on input "Search Form" at bounding box center [789, 315] width 744 height 32
type input "[PERSON_NAME]"
click at [1061, 354] on button "Search" at bounding box center [1111, 371] width 101 height 34
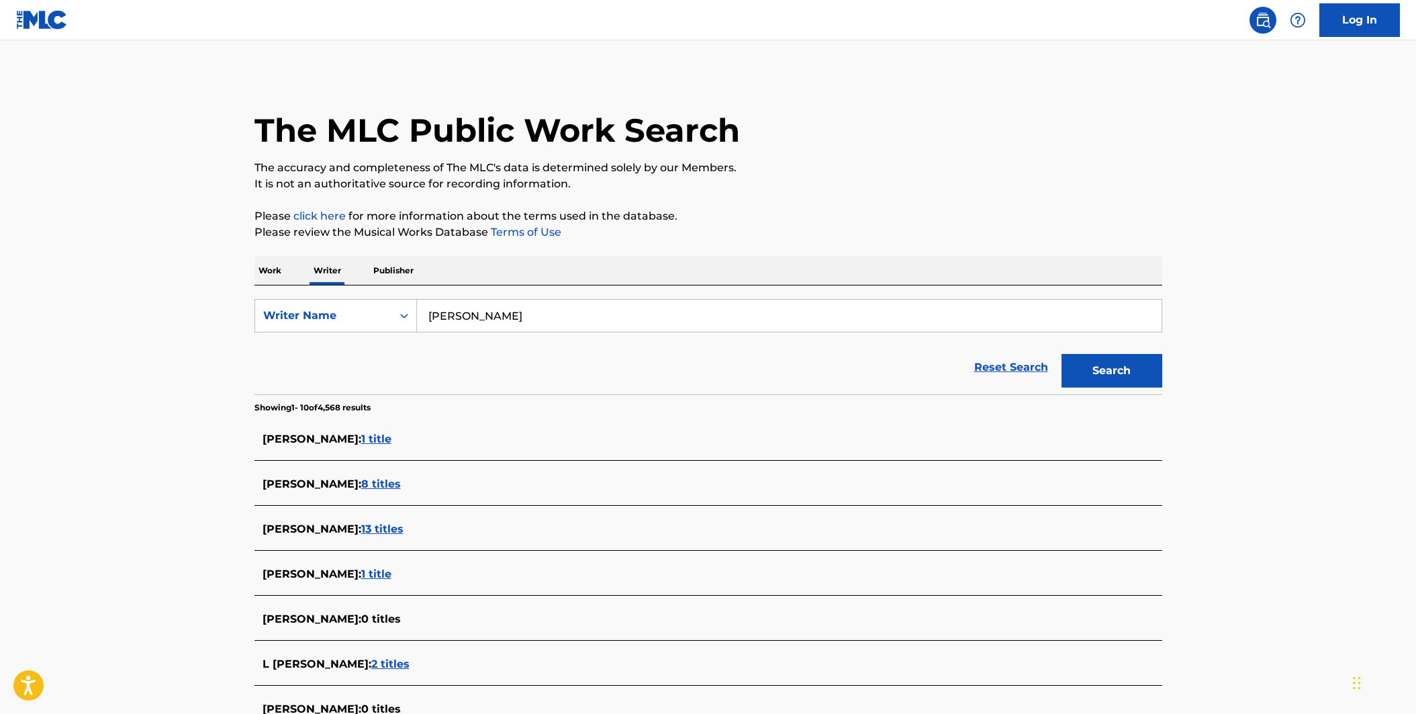
click at [378, 486] on span "8 titles" at bounding box center [381, 483] width 40 height 13
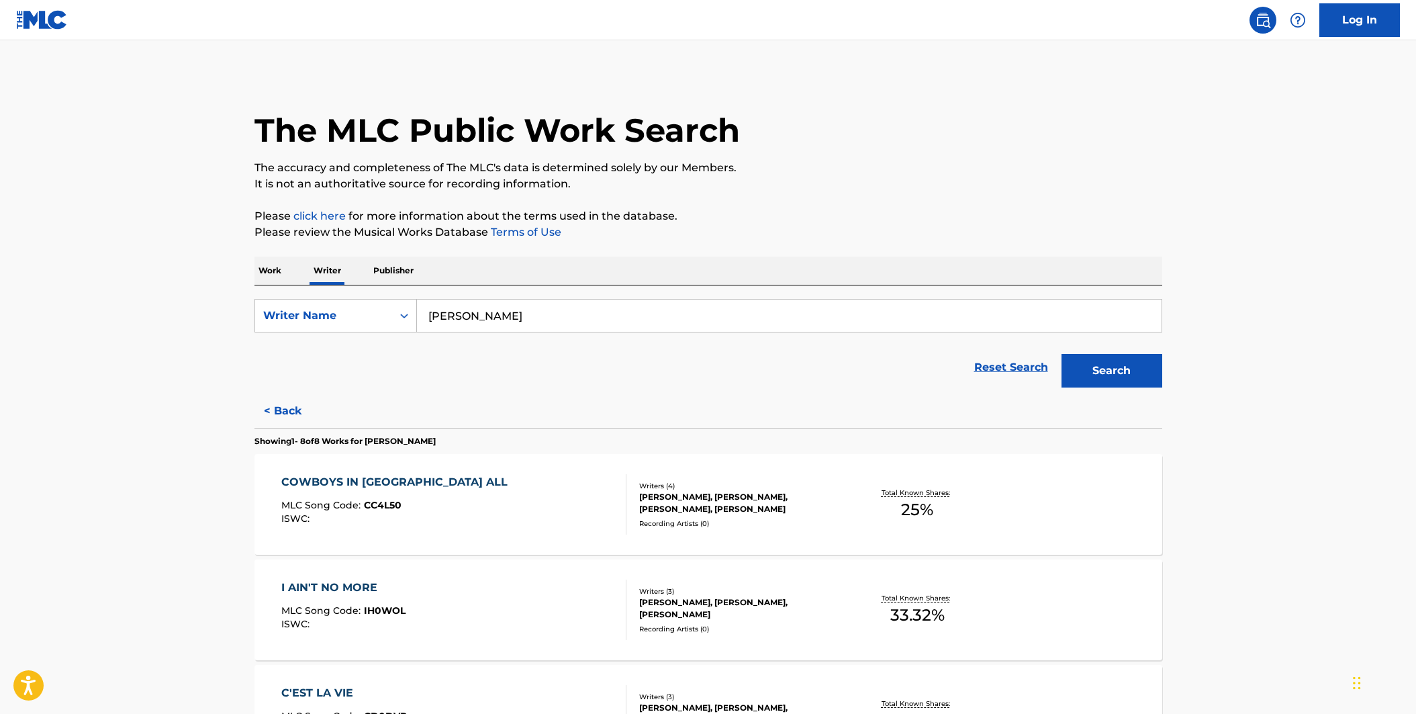
click at [575, 514] on div "COWBOYS IN [GEOGRAPHIC_DATA] ALL MLC Song Code : CC4L50 ISWC :" at bounding box center [453, 504] width 345 height 60
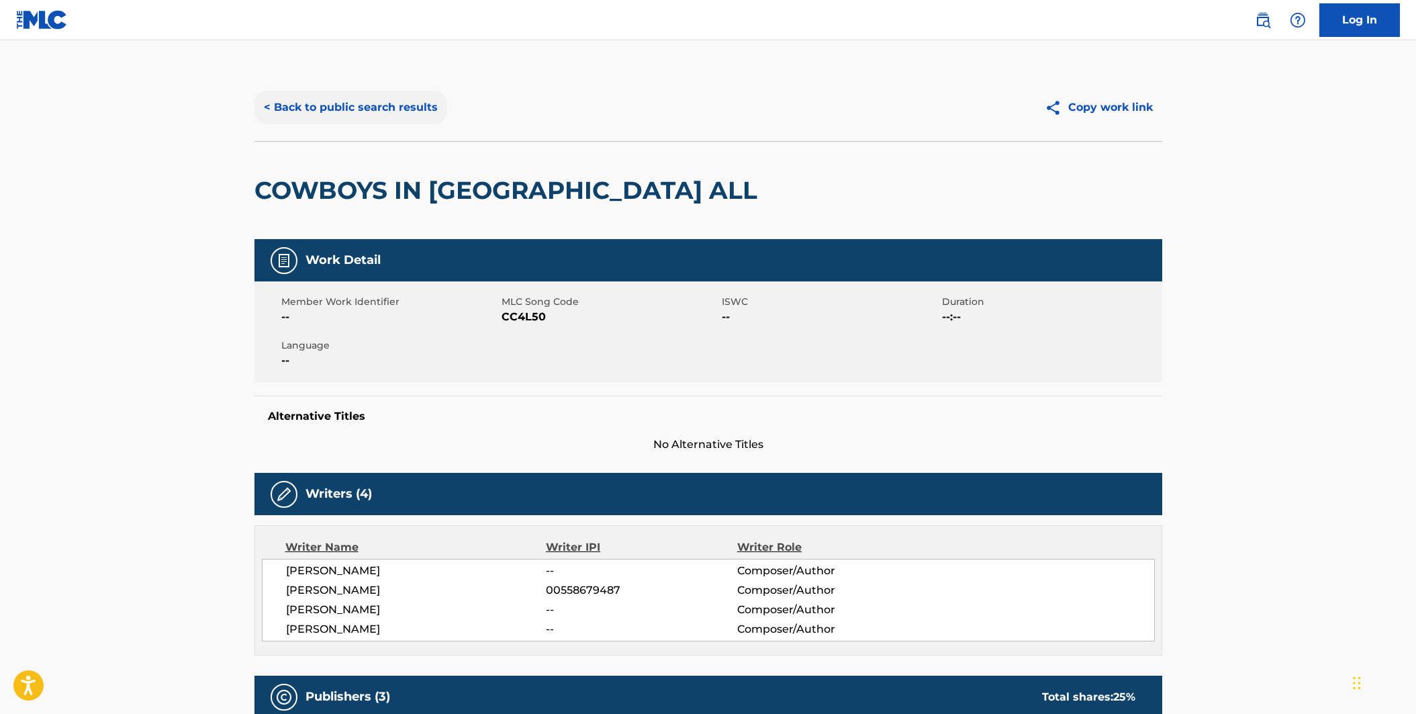
click at [340, 101] on button "< Back to public search results" at bounding box center [350, 108] width 193 height 34
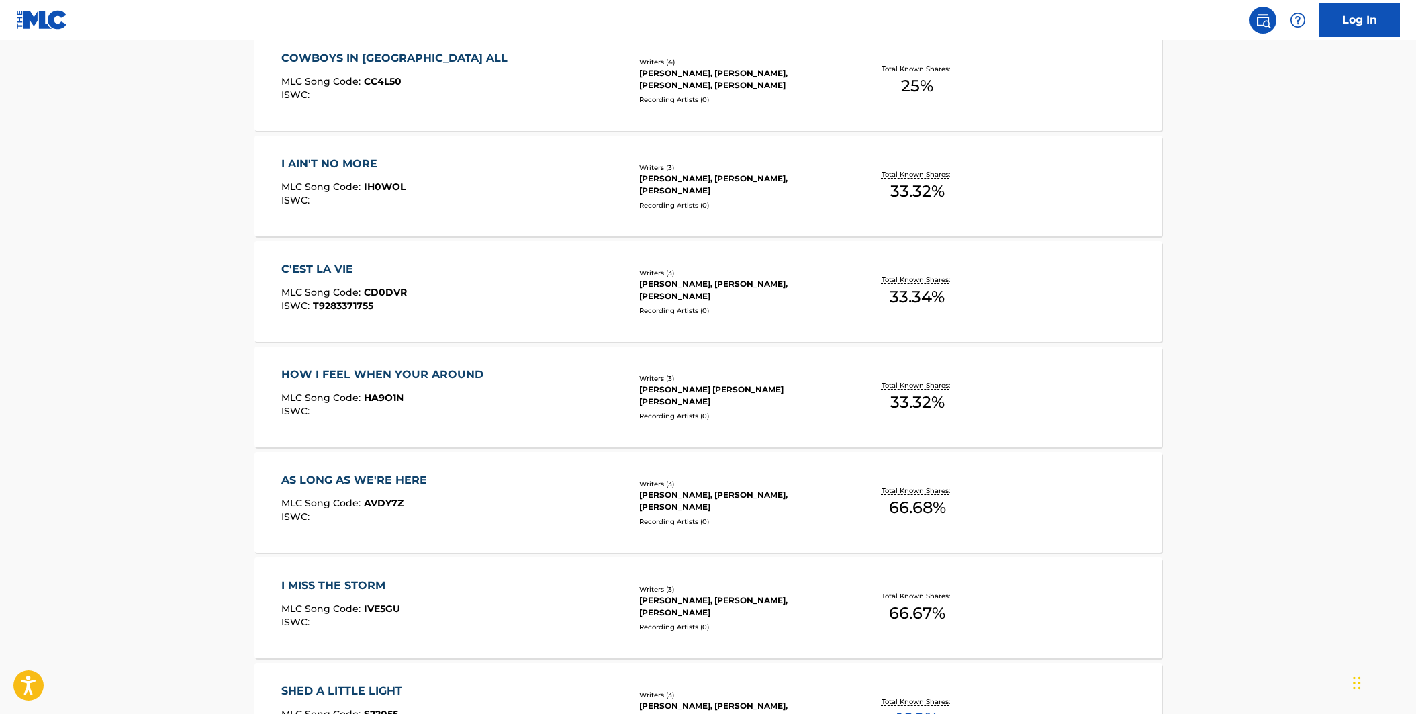
scroll to position [713, 0]
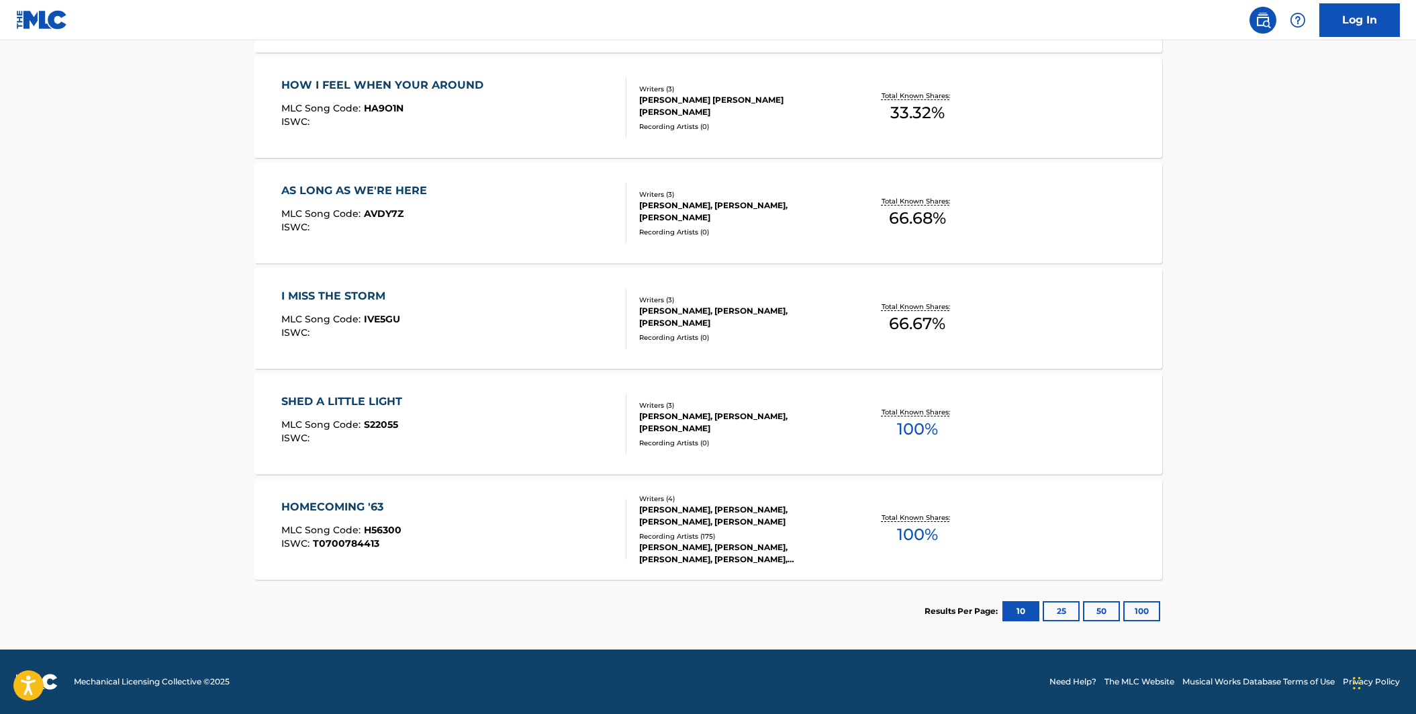
click at [500, 429] on div "SHED A LITTLE LIGHT MLC Song Code : S22055 ISWC :" at bounding box center [453, 423] width 345 height 60
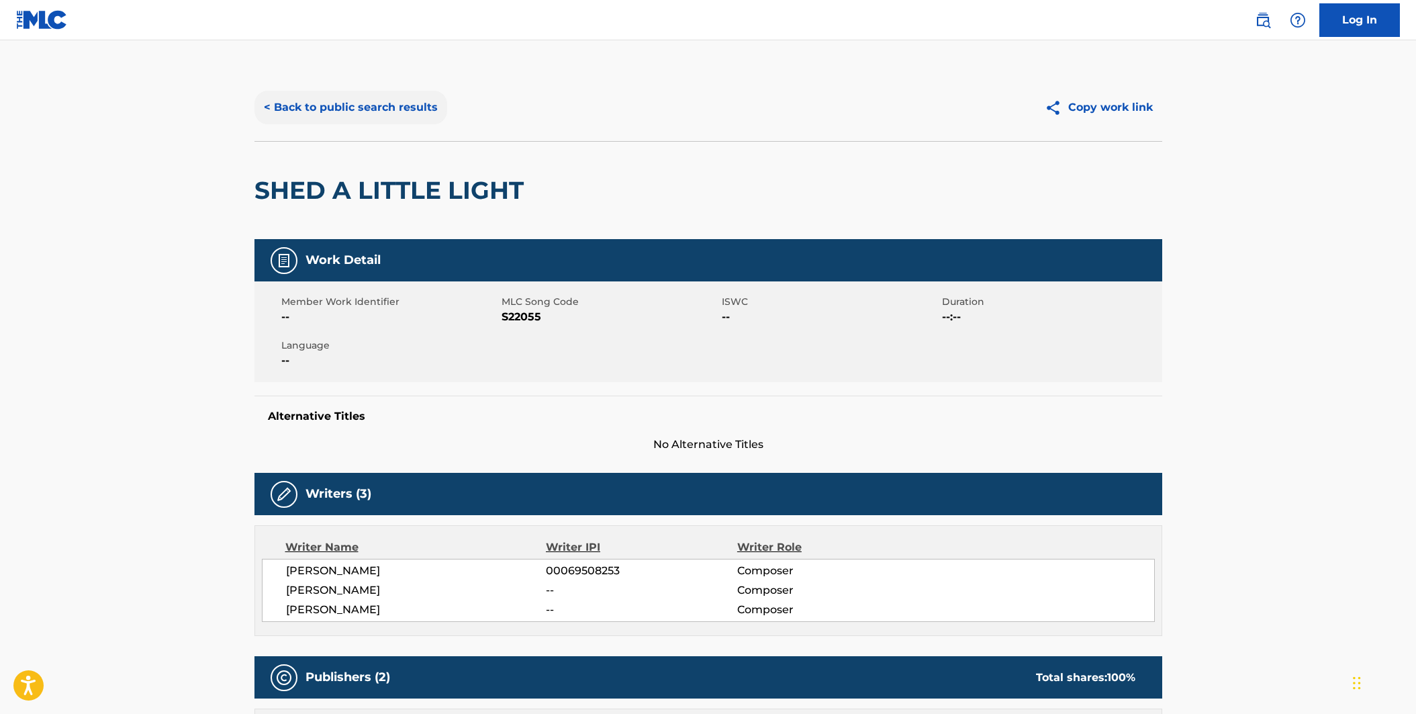
click at [363, 106] on button "< Back to public search results" at bounding box center [350, 108] width 193 height 34
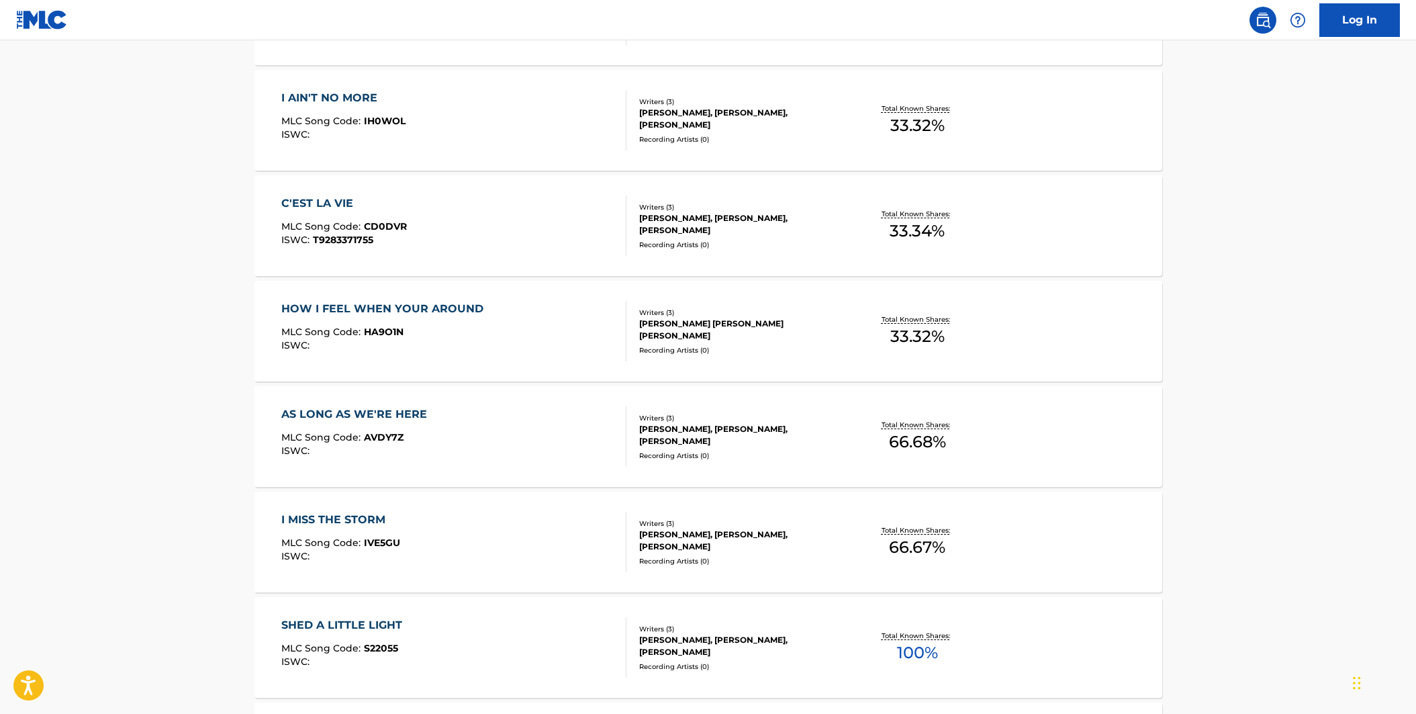
scroll to position [713, 0]
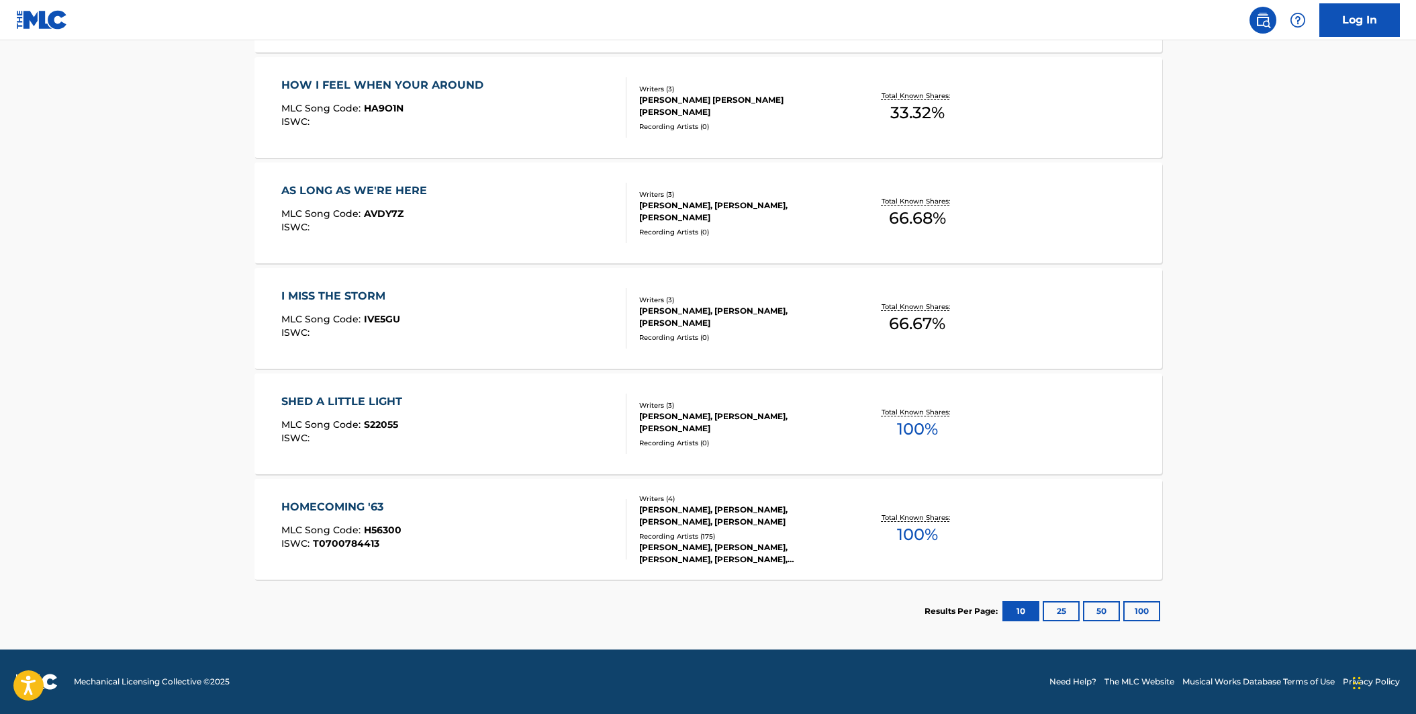
click at [479, 526] on div "HOMECOMING '63 MLC Song Code : H56300 ISWC : T0700784413" at bounding box center [453, 529] width 345 height 60
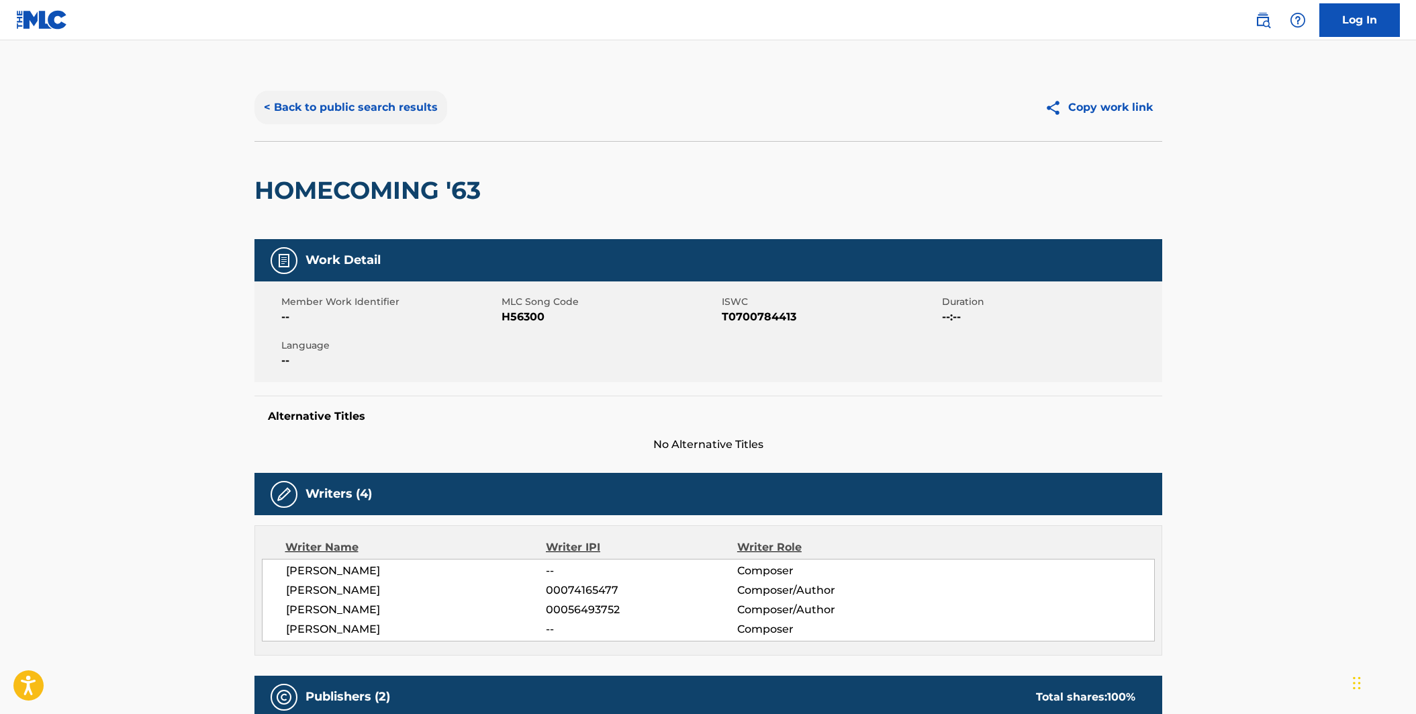
click at [406, 111] on button "< Back to public search results" at bounding box center [350, 108] width 193 height 34
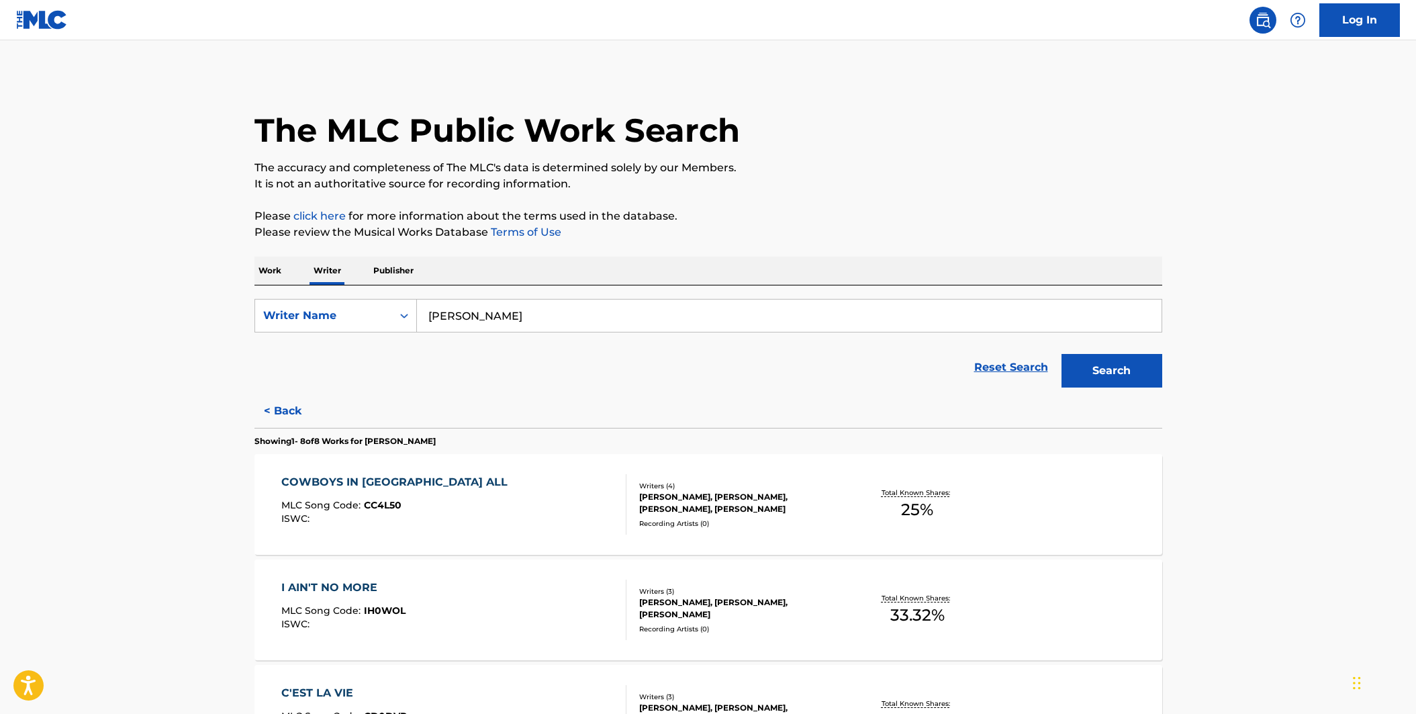
click at [411, 272] on p "Publisher" at bounding box center [393, 270] width 48 height 28
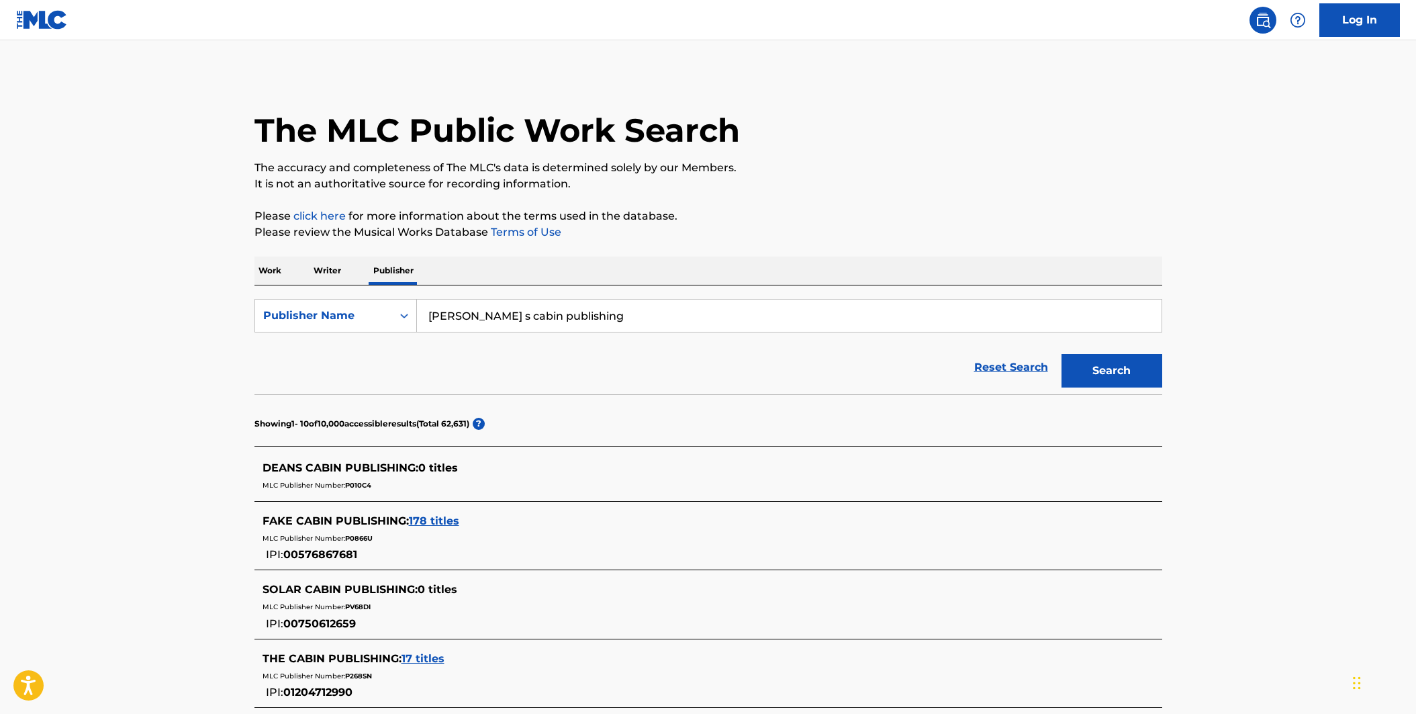
click at [459, 315] on input "[PERSON_NAME] s cabin publishing" at bounding box center [789, 315] width 744 height 32
type input "deans cabin publishing"
click at [1061, 354] on button "Search" at bounding box center [1111, 371] width 101 height 34
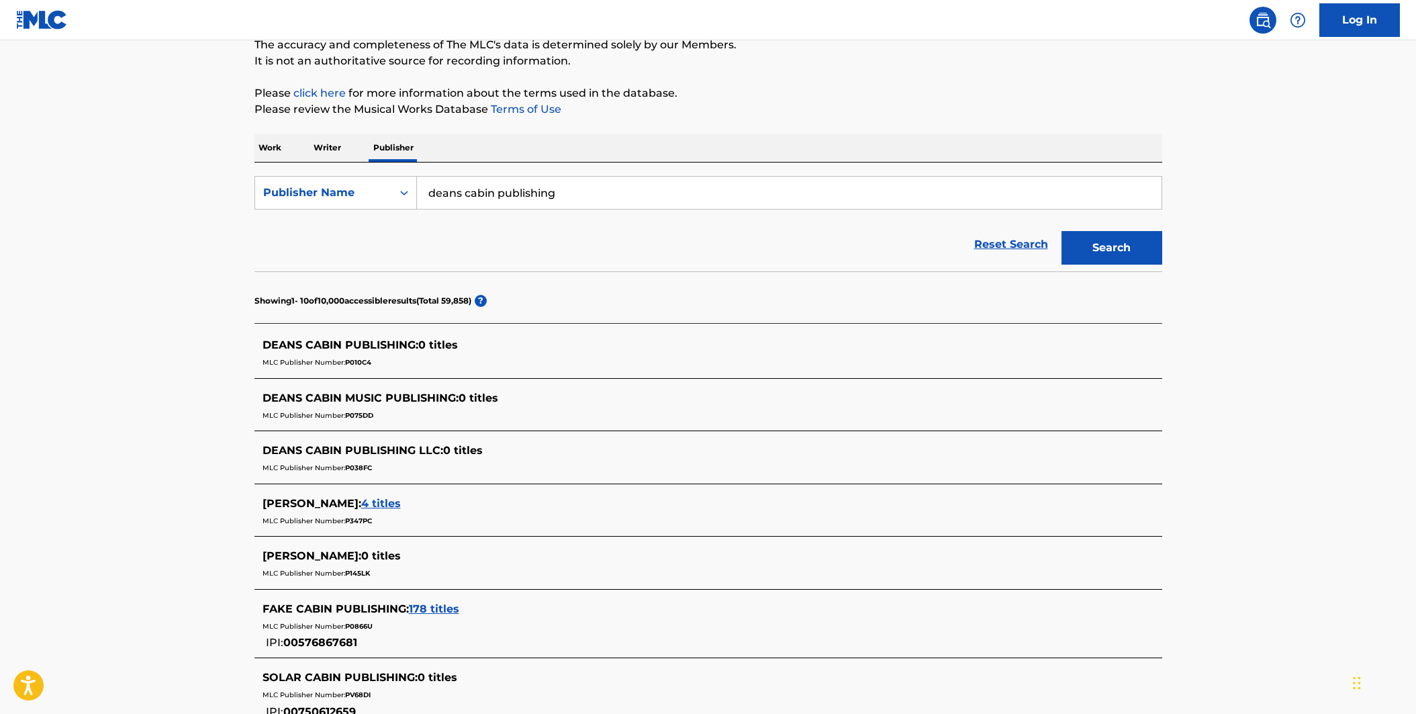
scroll to position [117, 0]
